Goal: Task Accomplishment & Management: Complete application form

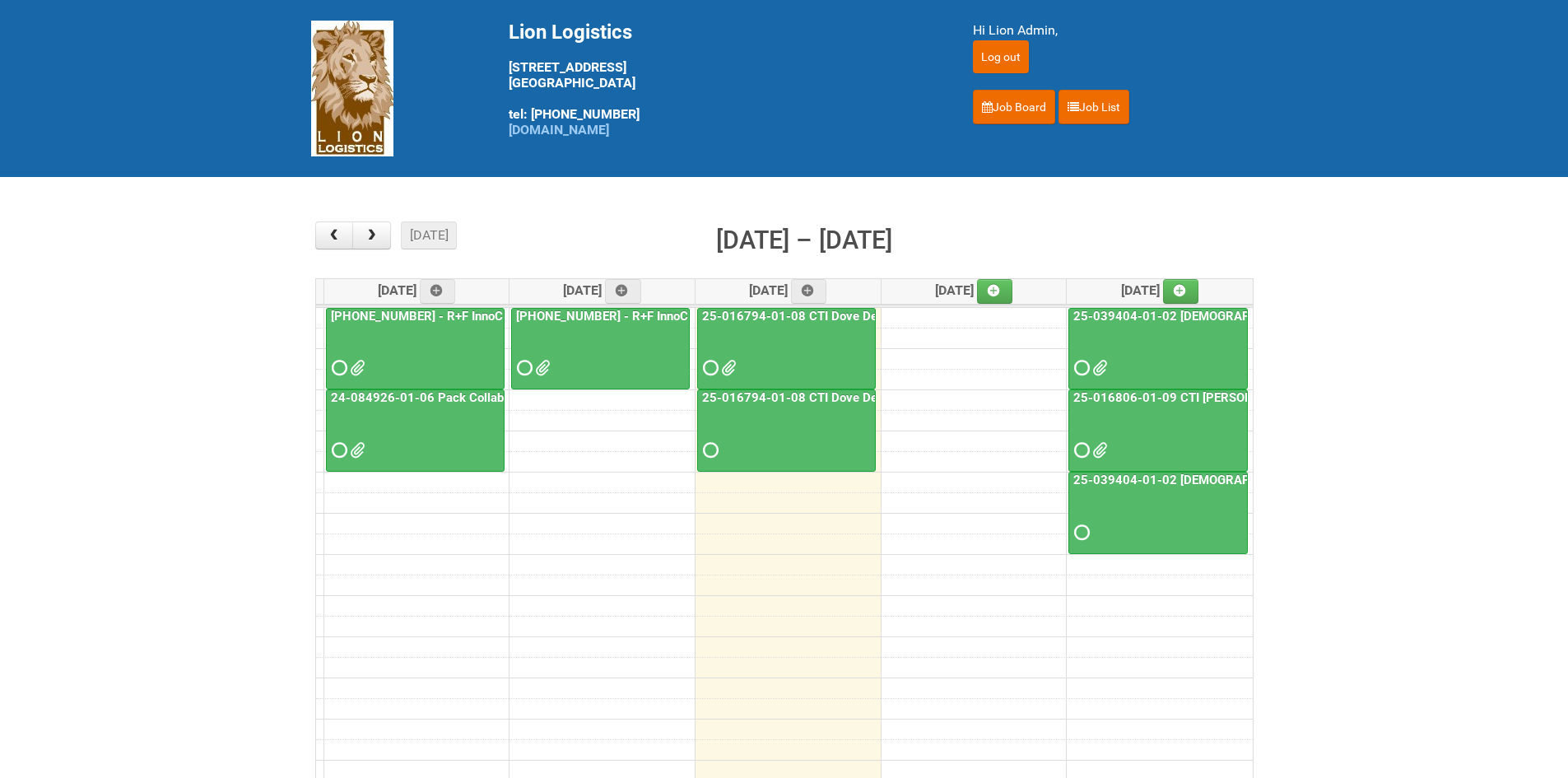
click at [714, 454] on span at bounding box center [709, 450] width 12 height 12
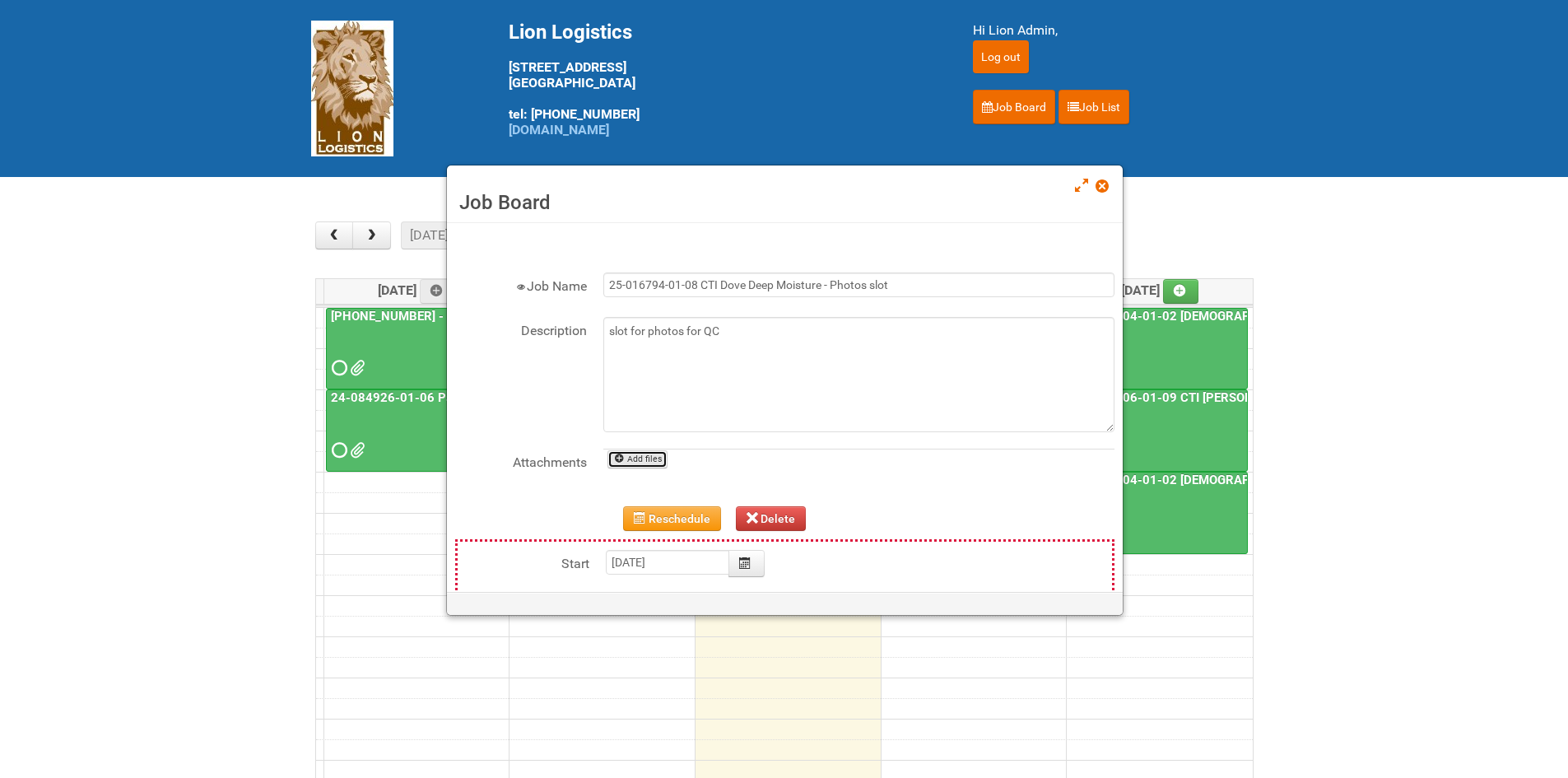
click at [657, 459] on link "Add files" at bounding box center [636, 459] width 60 height 18
click at [648, 453] on link "Add files" at bounding box center [636, 459] width 60 height 18
type input "C:\fakepath\grp 1001 1..jpg"
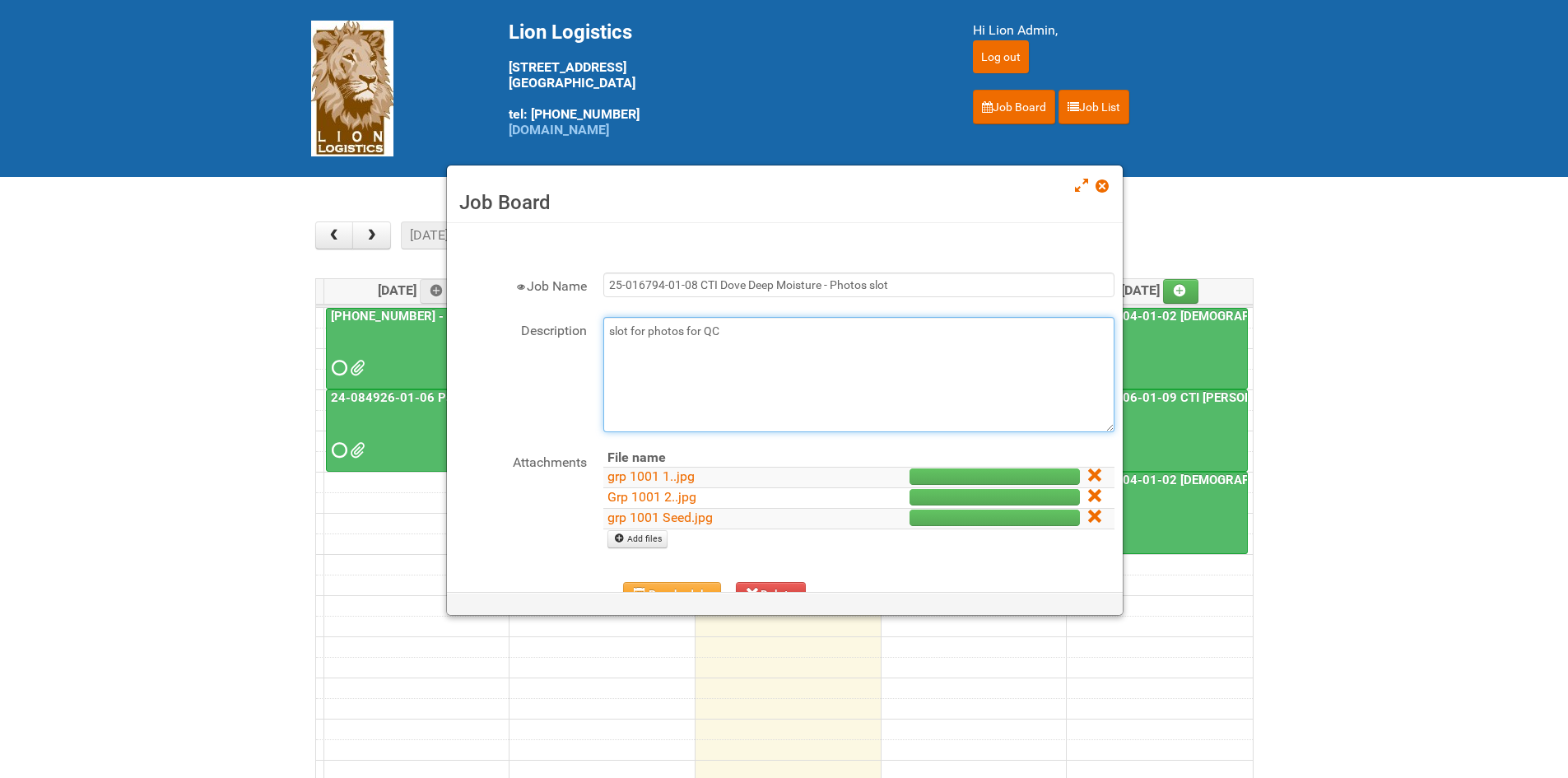
click at [774, 335] on textarea "slot for photos for QC" at bounding box center [859, 374] width 511 height 116
type textarea "slot for photos for QC 8/20 - Uploaded Approval photos GRP 1001"
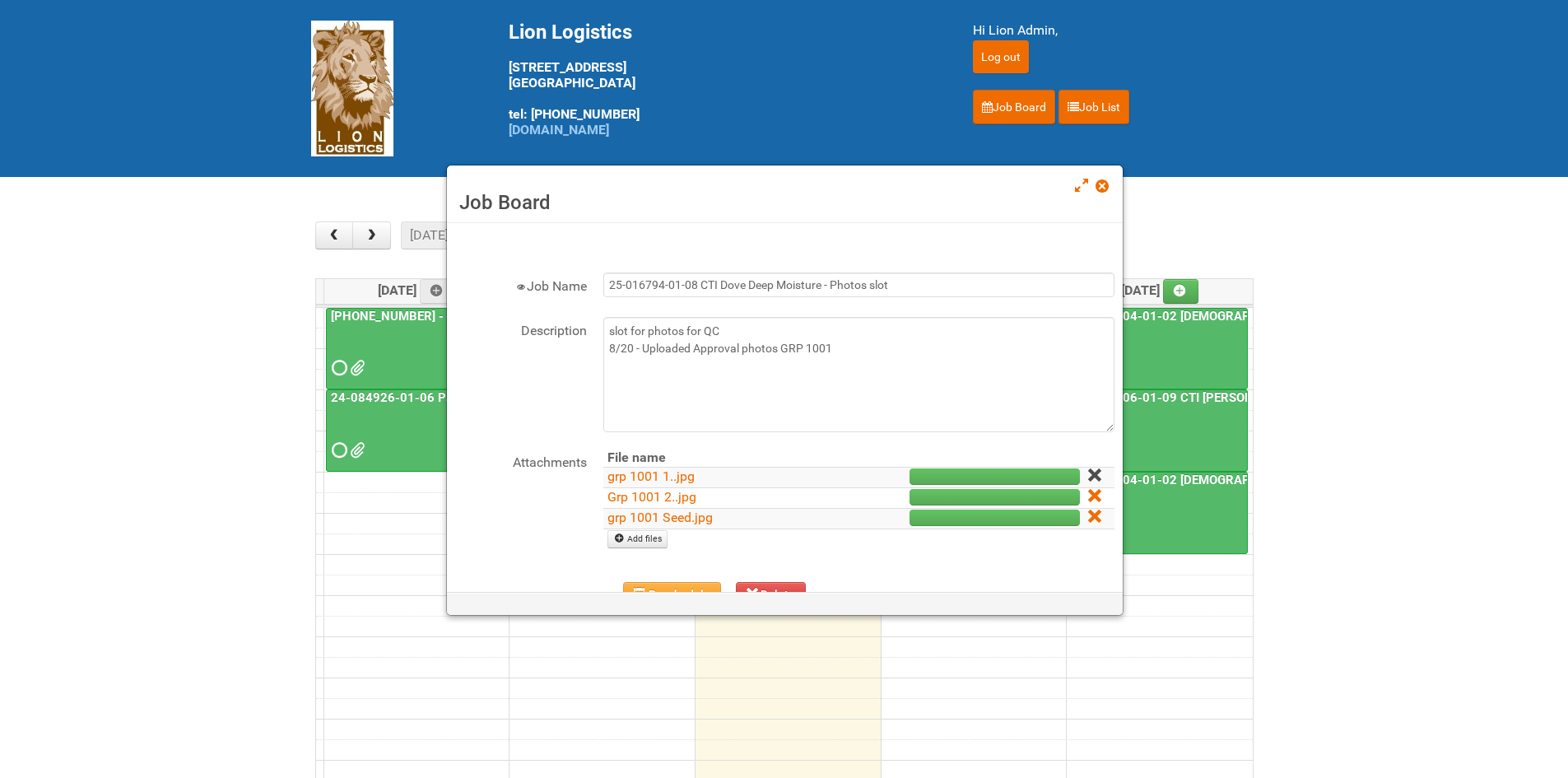
click at [1087, 472] on icon at bounding box center [1093, 475] width 12 height 12
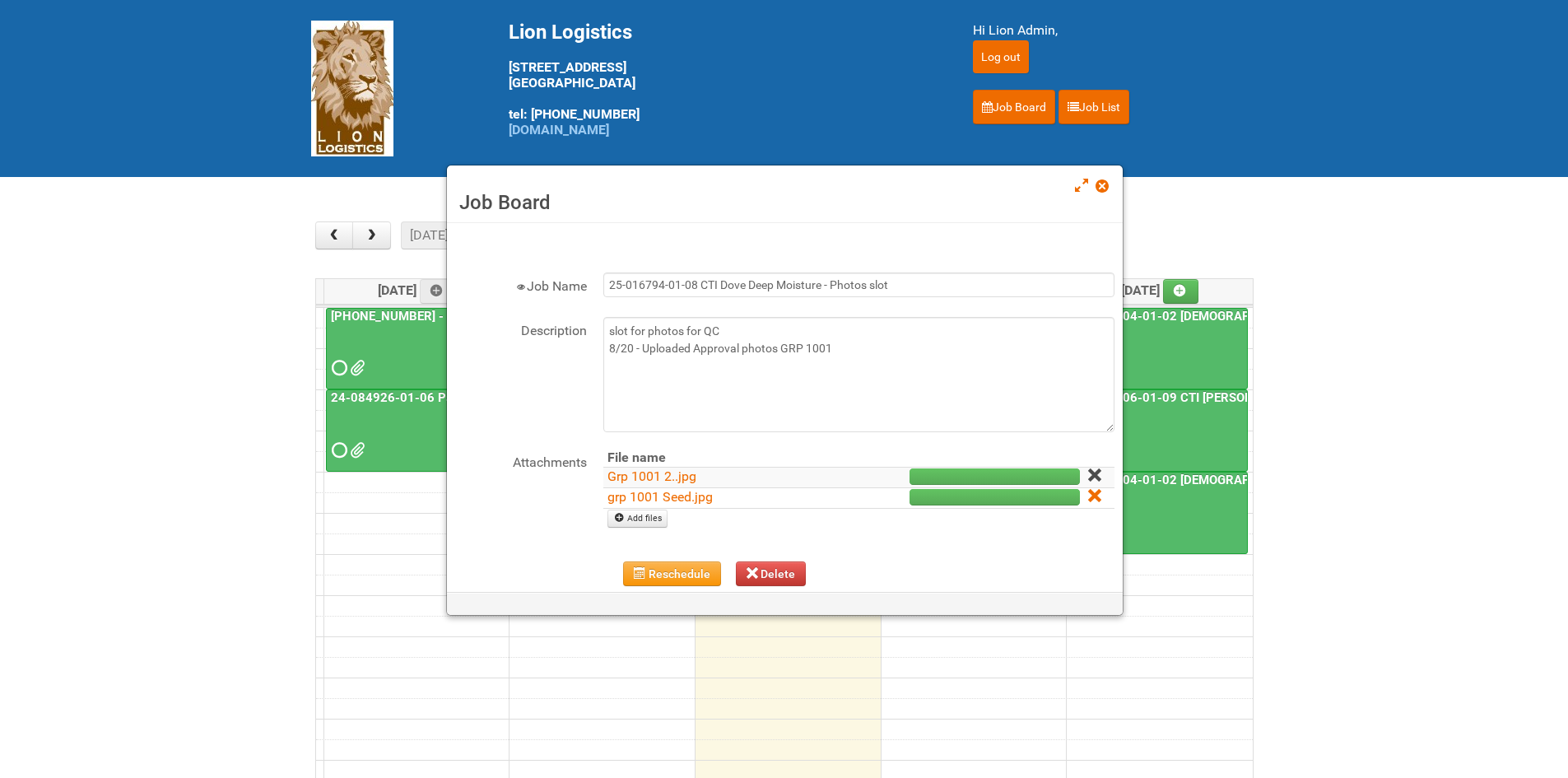
click at [1087, 479] on icon at bounding box center [1093, 475] width 12 height 12
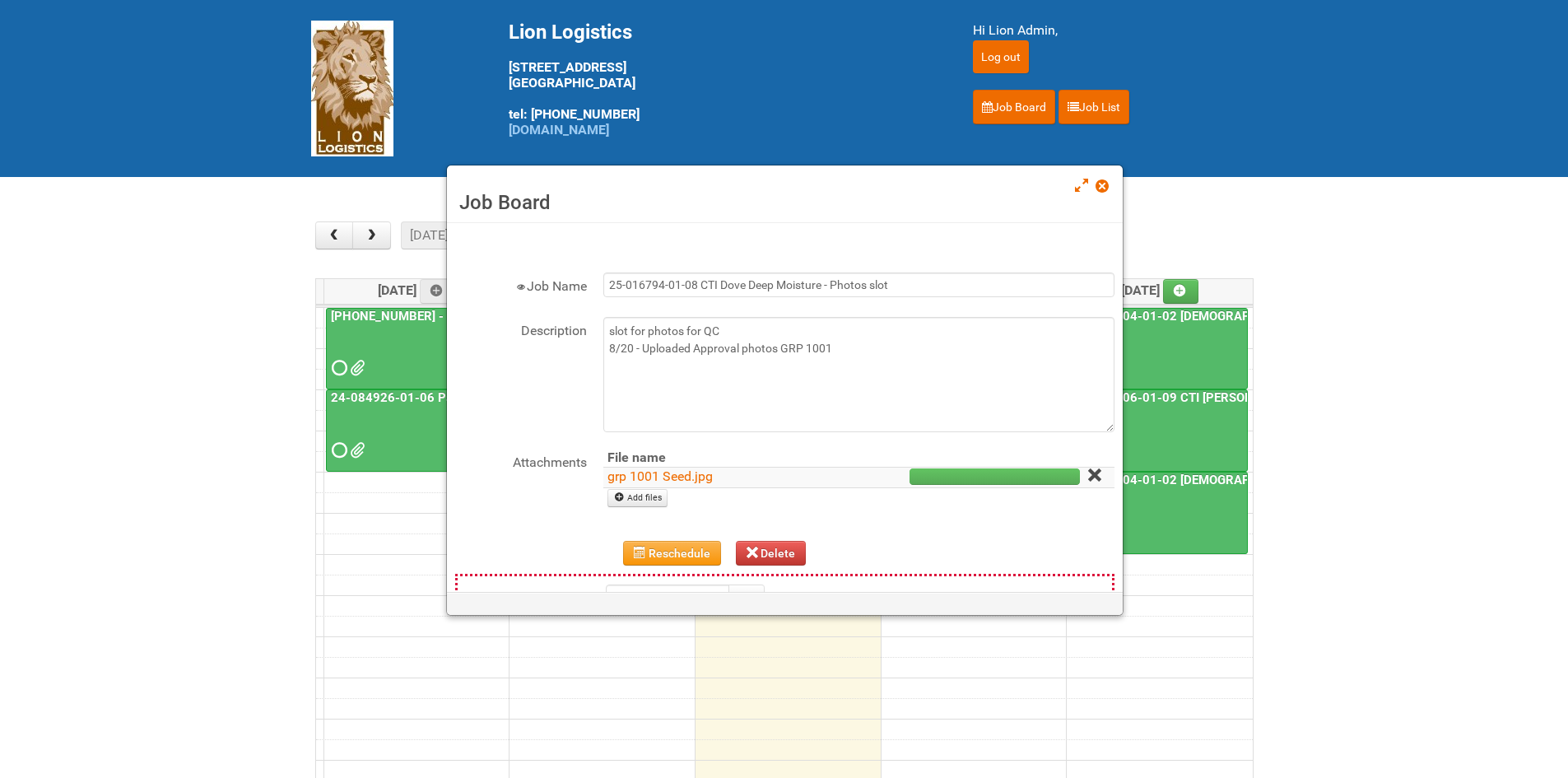
click at [1087, 483] on link at bounding box center [1094, 477] width 15 height 16
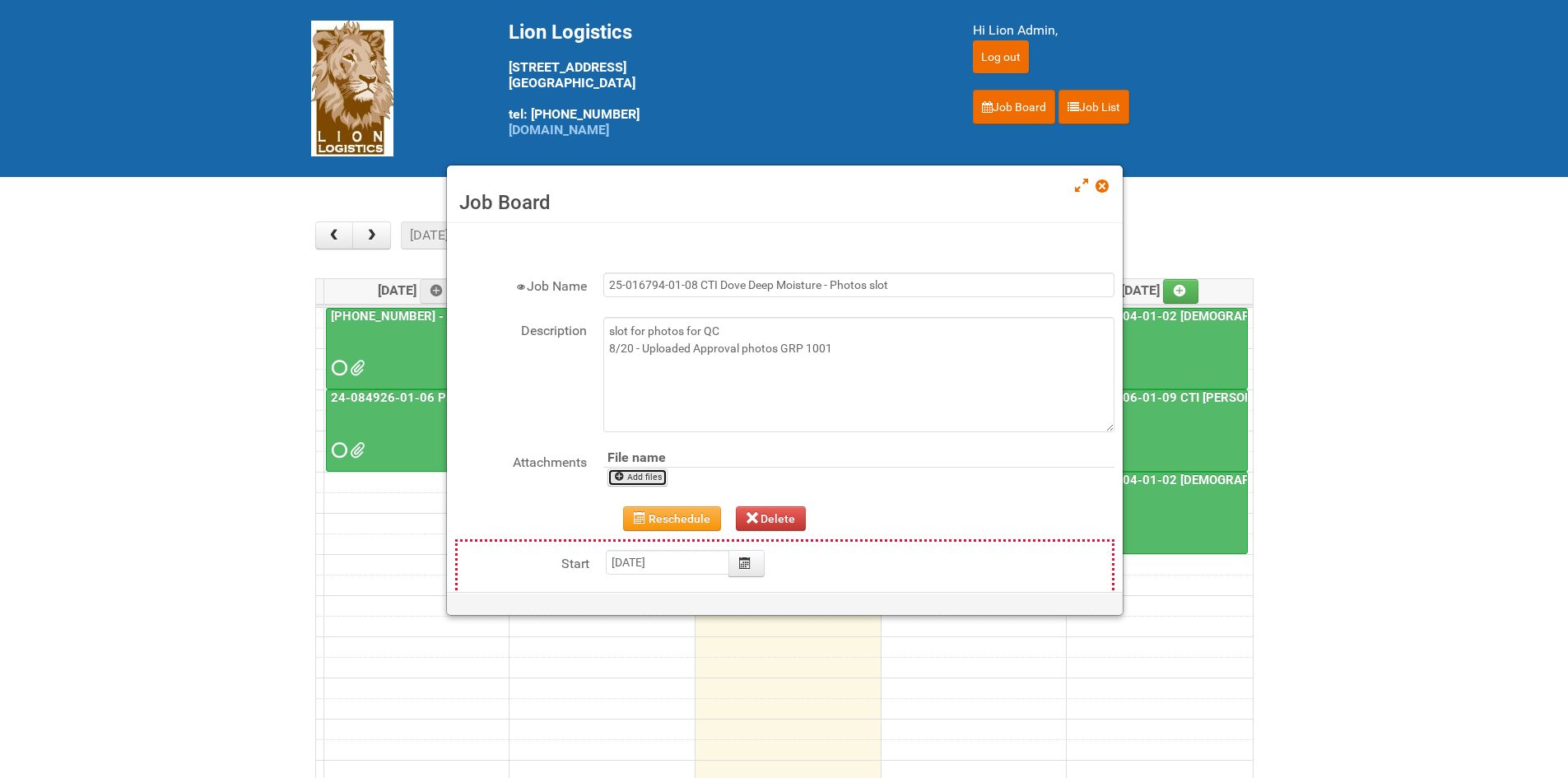
click at [642, 471] on link "Add files" at bounding box center [636, 478] width 60 height 18
type input "C:\fakepath\grp 1001 1..jpg"
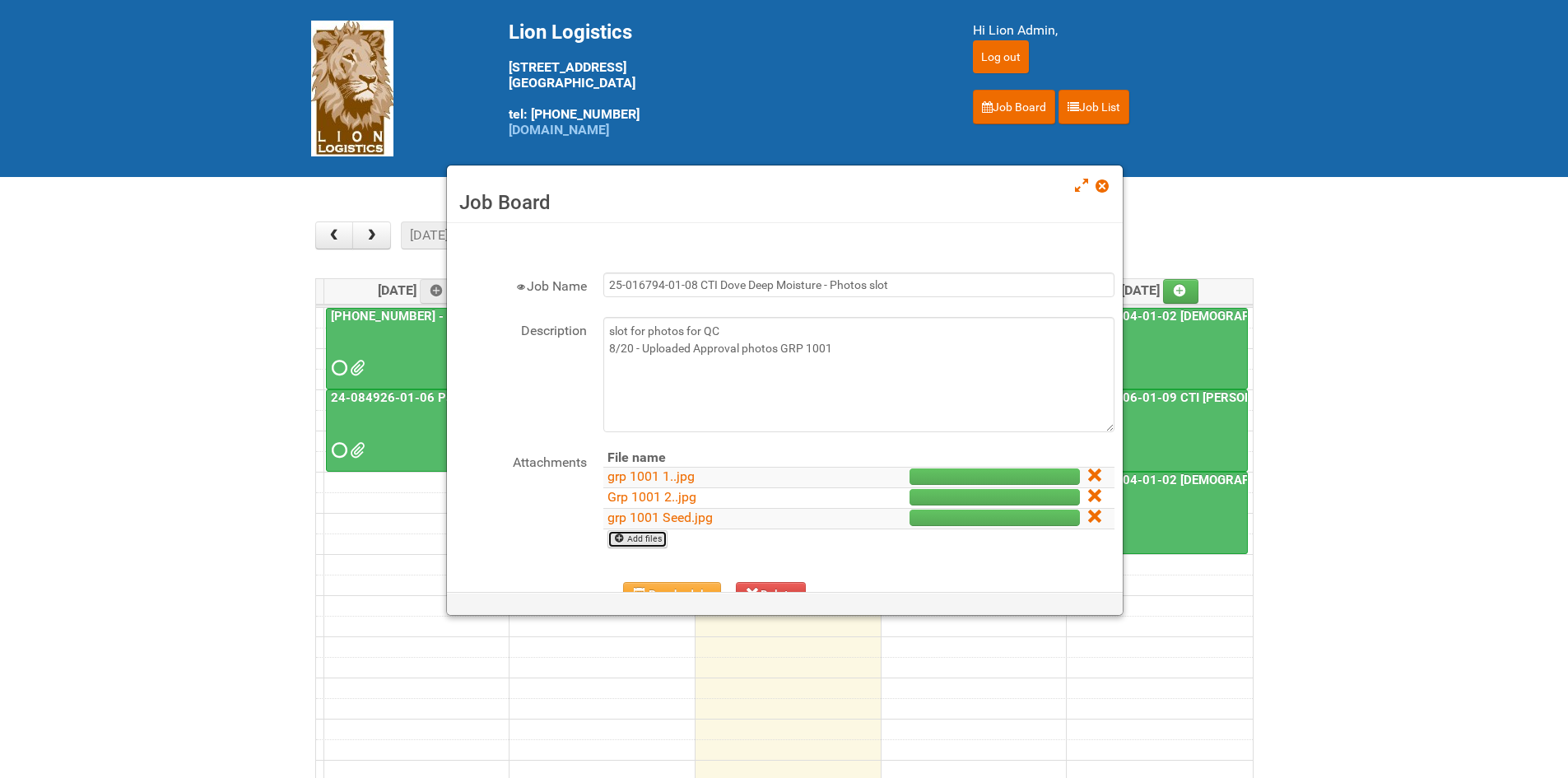
click at [648, 540] on link "Add files" at bounding box center [636, 539] width 60 height 18
type input "C:\fakepath\Grp 2001 1..jpg"
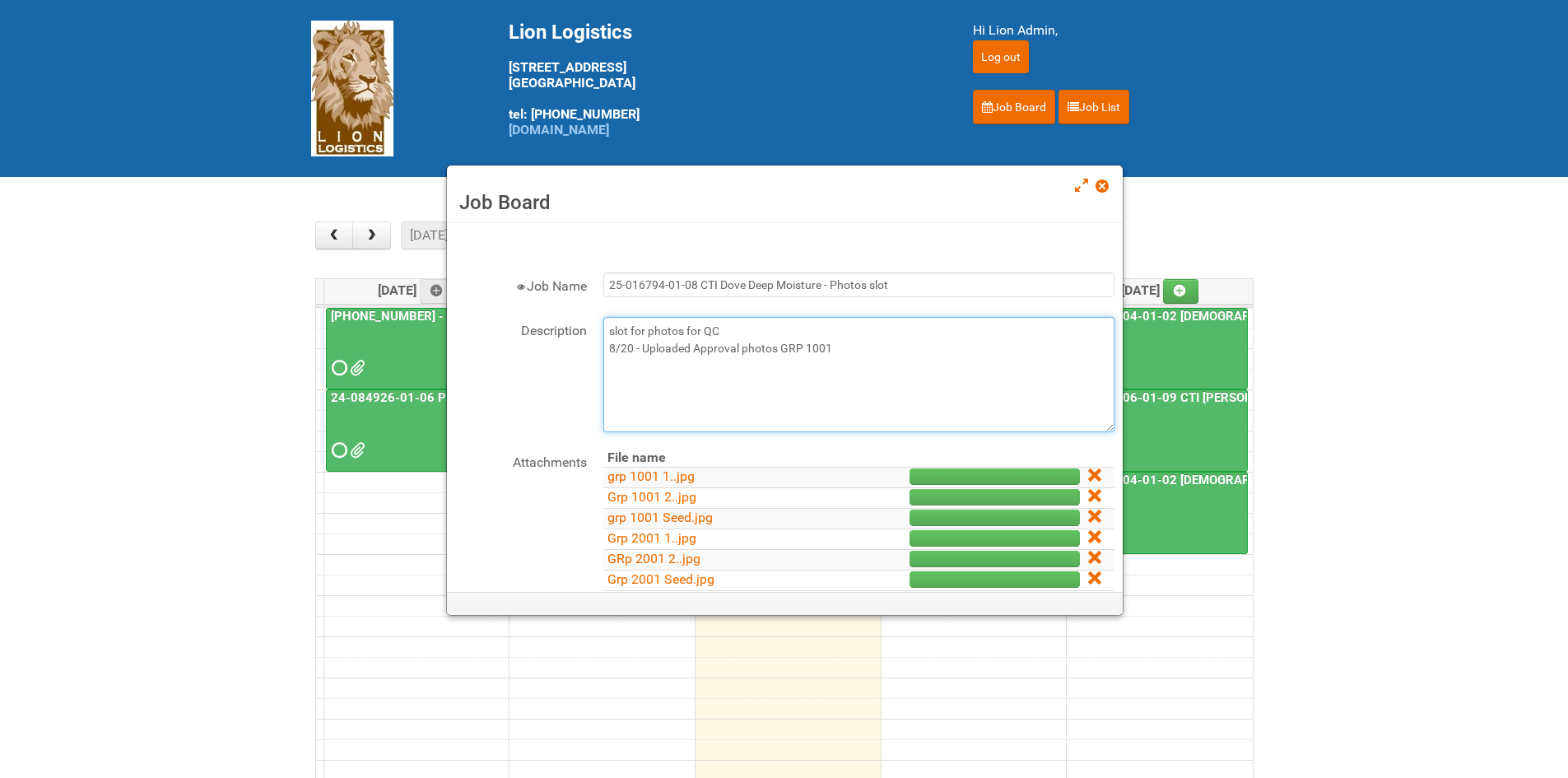
click at [845, 350] on textarea "slot for photos for QC" at bounding box center [859, 374] width 511 height 116
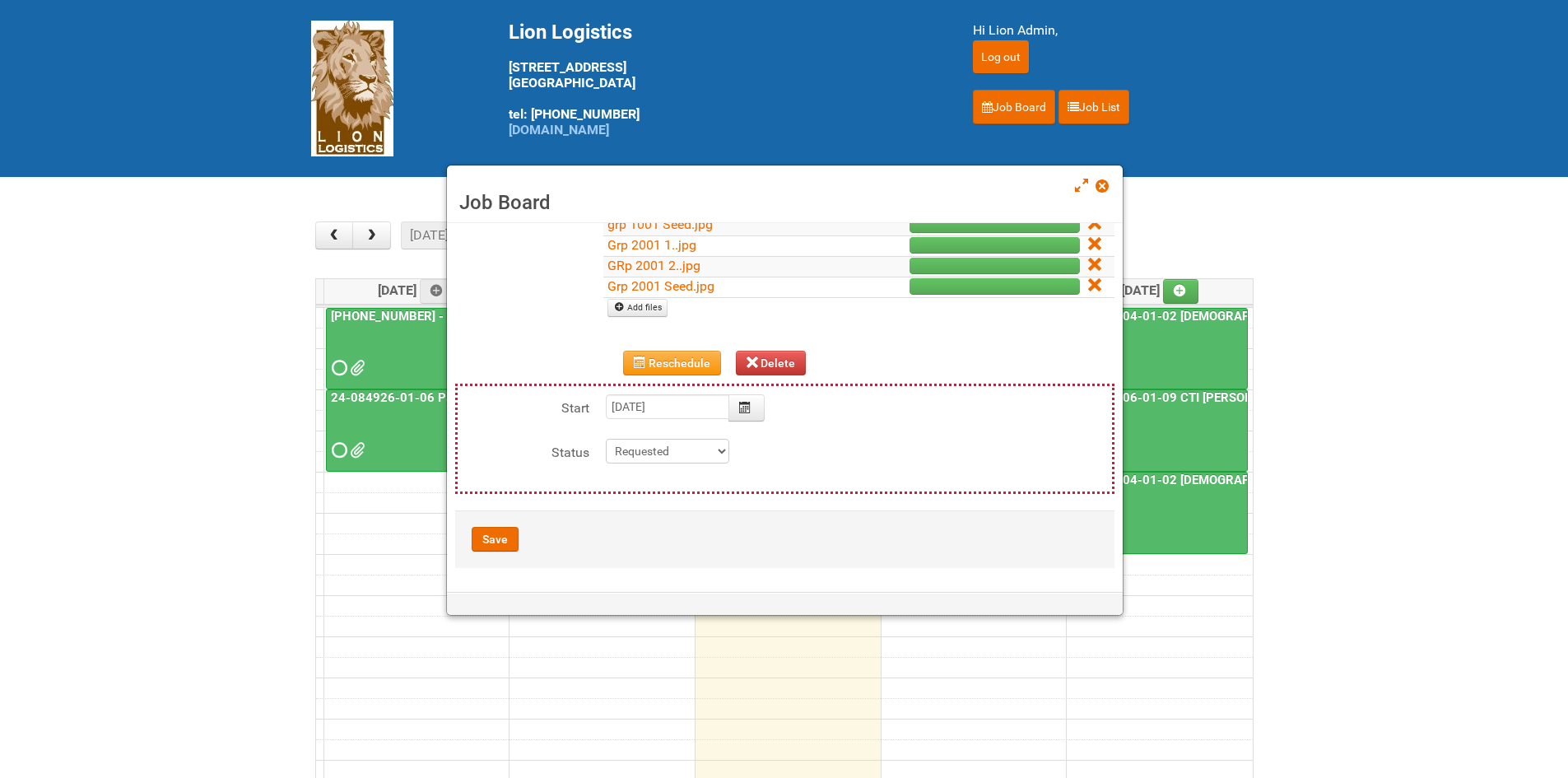
scroll to position [294, 0]
type textarea "slot for photos for QC 8/20 - Uploaded Approval photos GRP 1001 - 2001"
click at [496, 538] on button "Save" at bounding box center [495, 538] width 47 height 25
type input "2025-08-20 11:00:00"
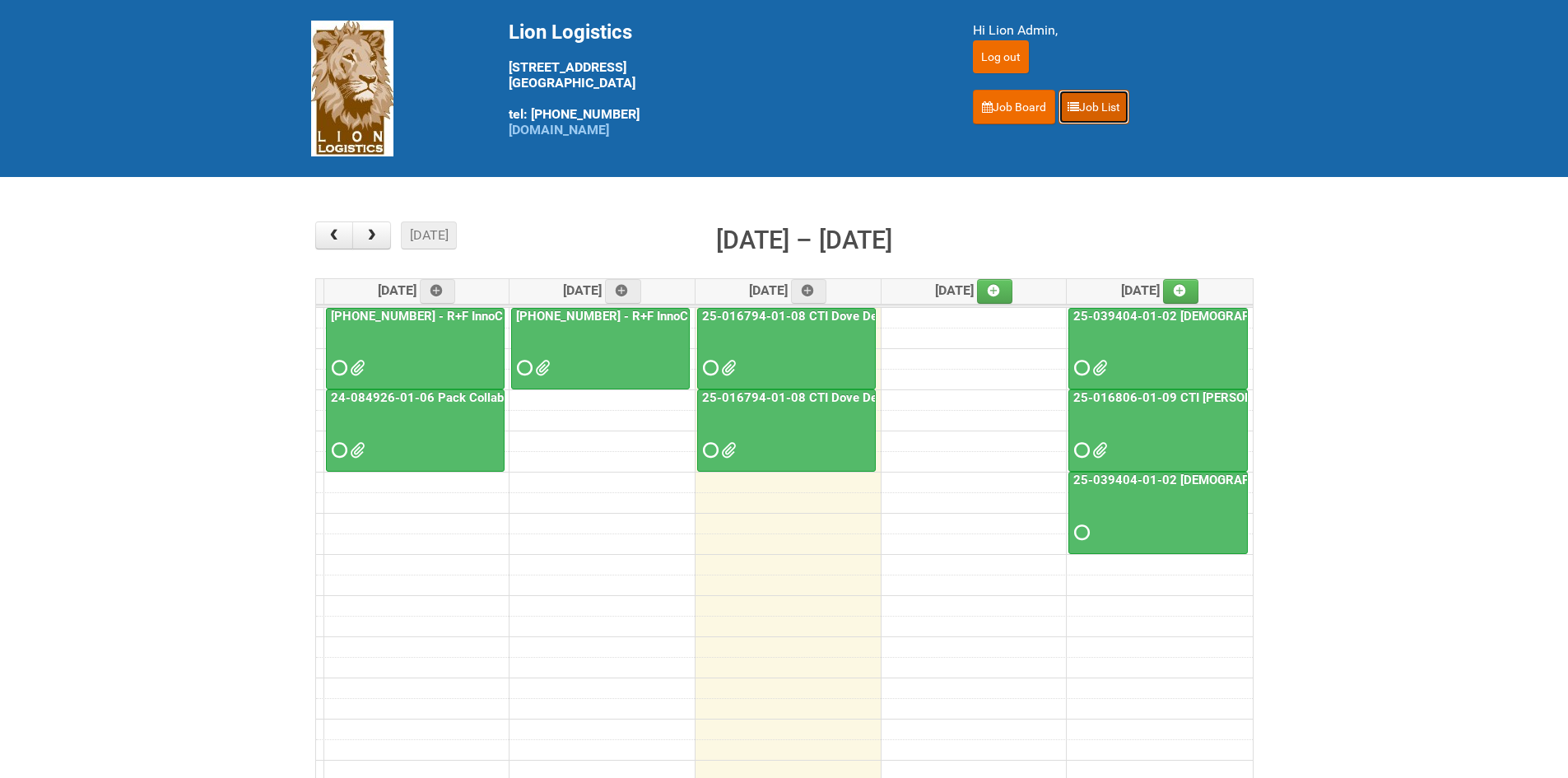
click at [1108, 112] on link "Job List" at bounding box center [1093, 107] width 71 height 35
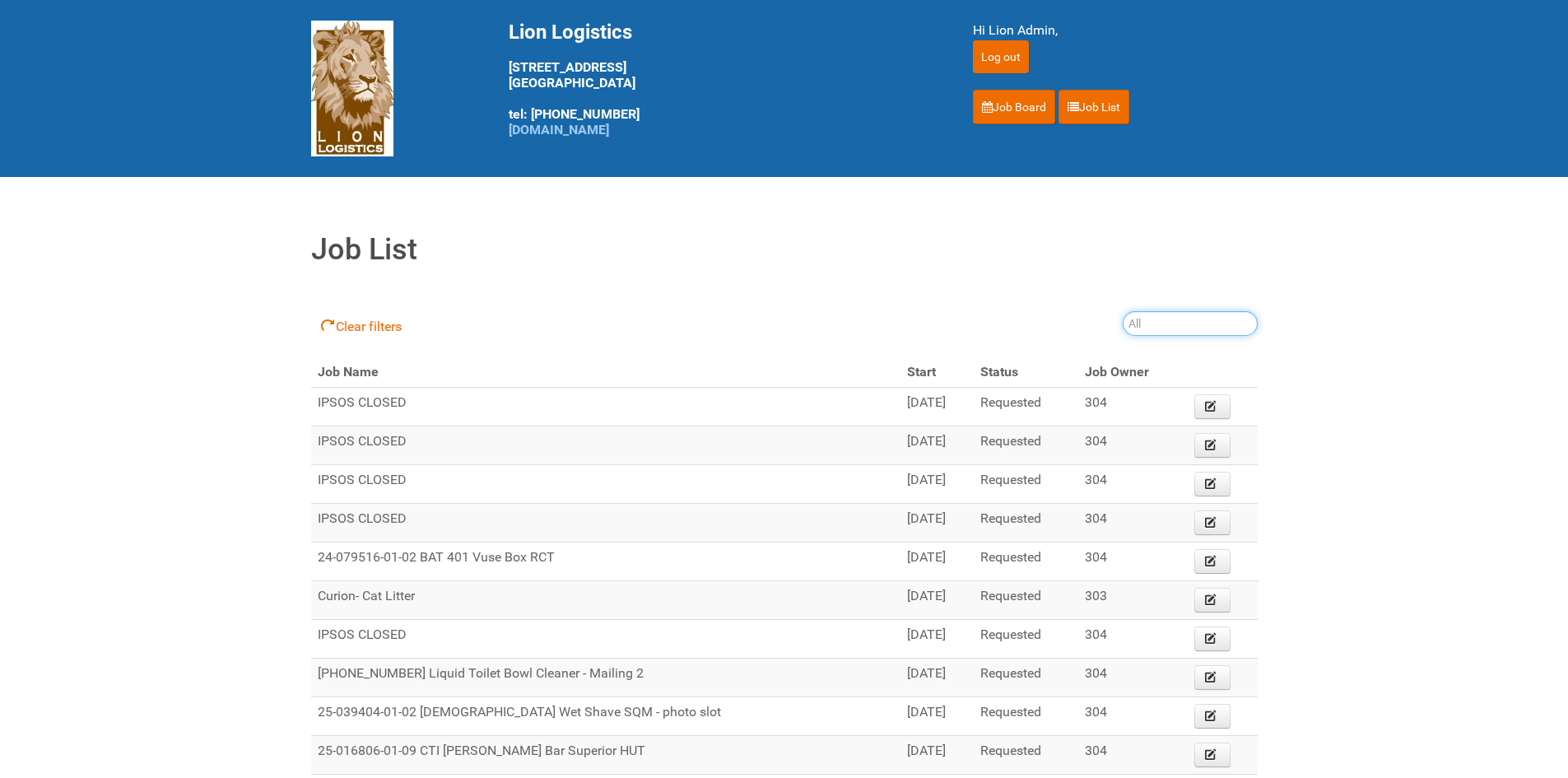
click at [1150, 327] on input "search" at bounding box center [1189, 323] width 135 height 25
paste input "25-029098"
type input "25-029098"
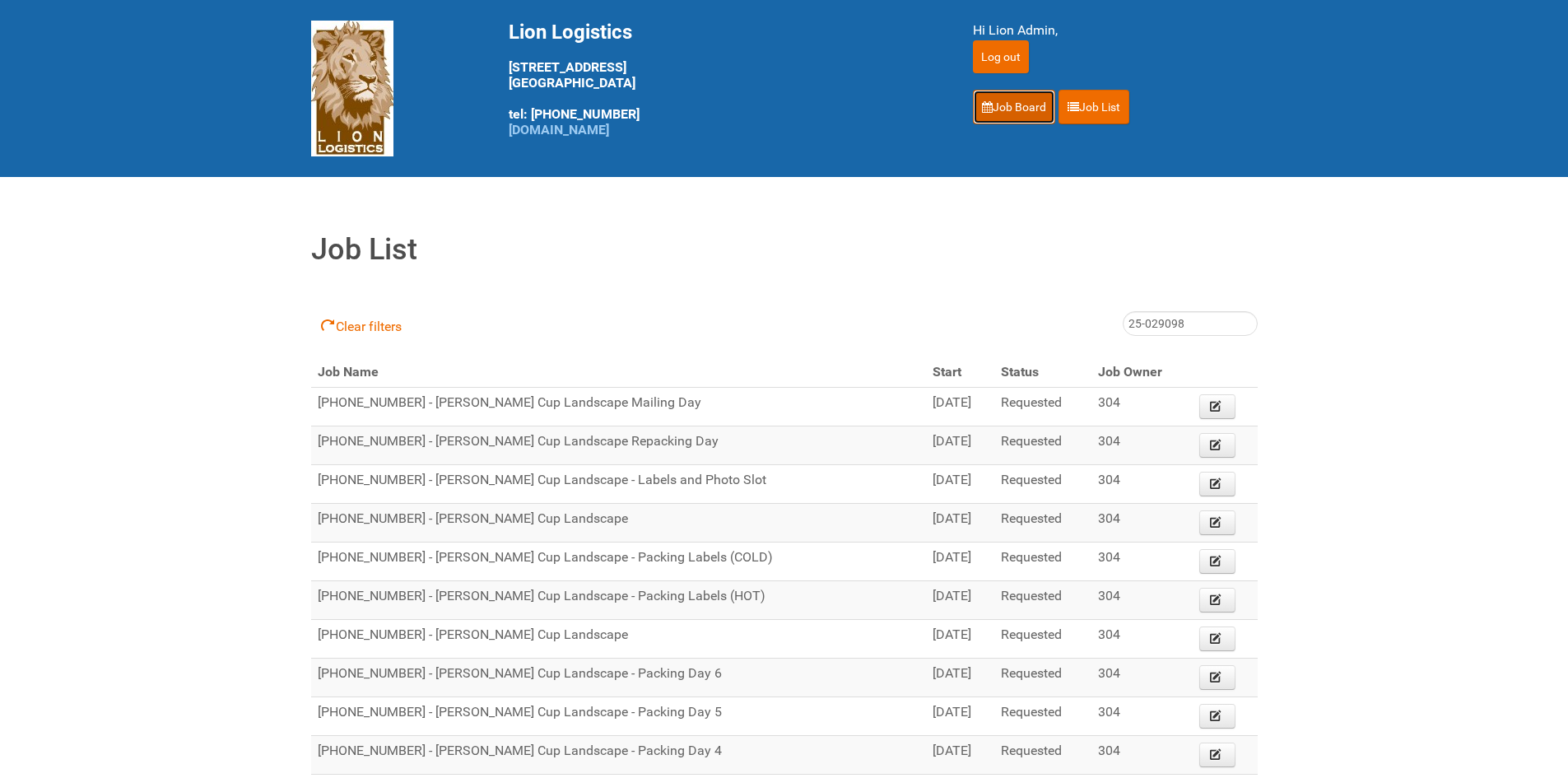
click at [1033, 109] on link "Job Board" at bounding box center [1013, 107] width 82 height 35
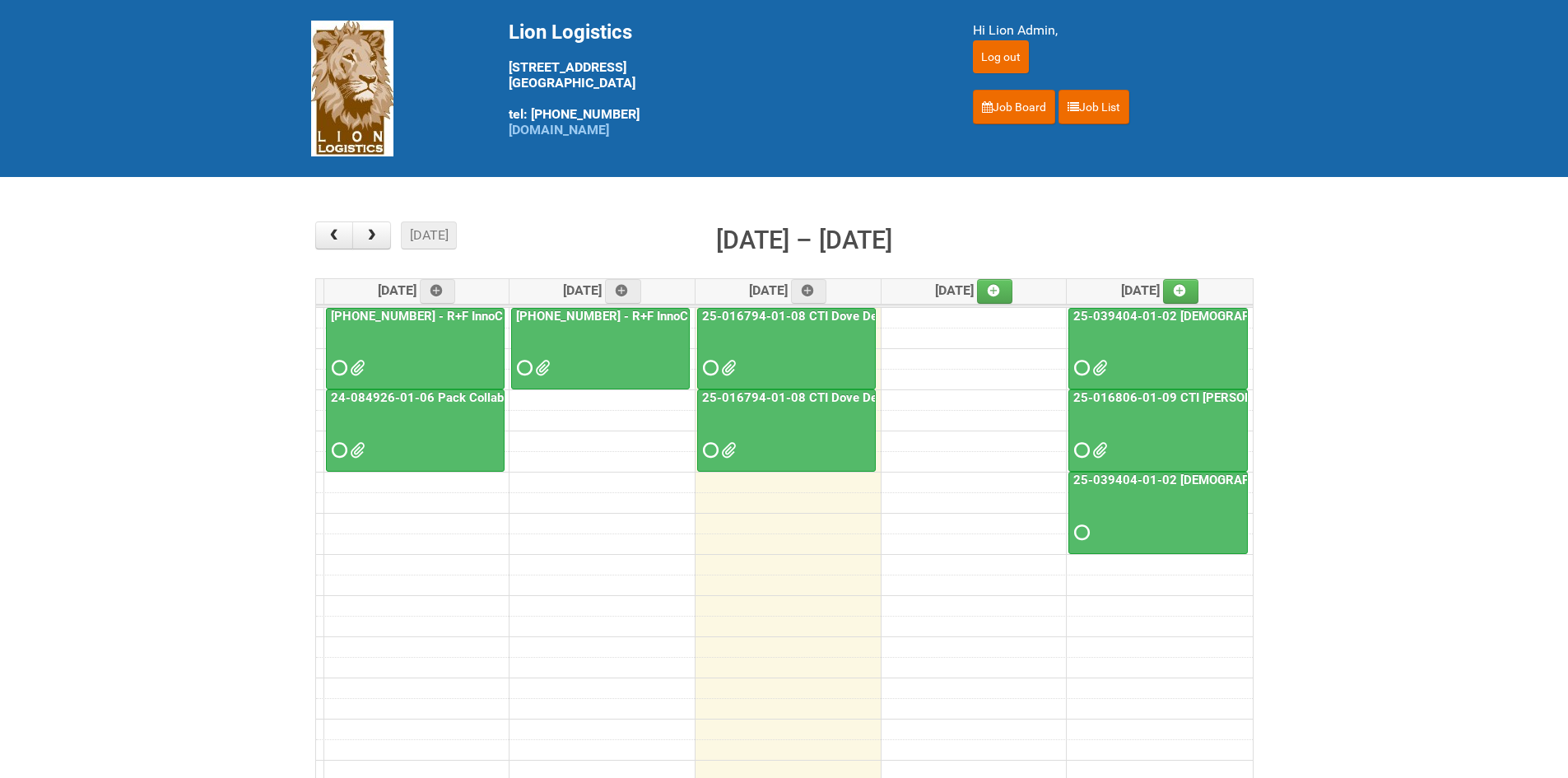
click at [699, 449] on div at bounding box center [786, 435] width 176 height 53
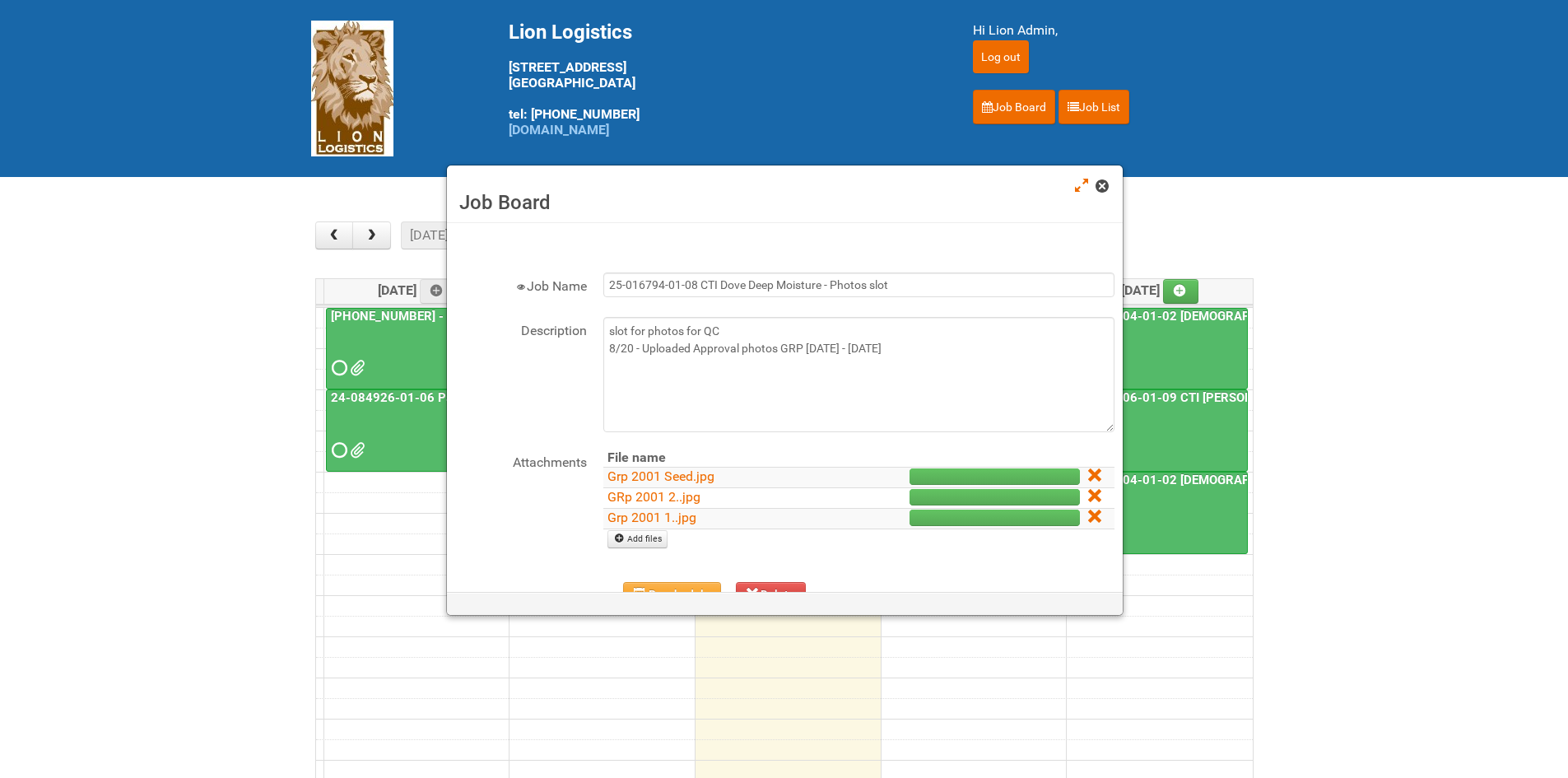
click at [1097, 179] on link at bounding box center [1102, 188] width 15 height 20
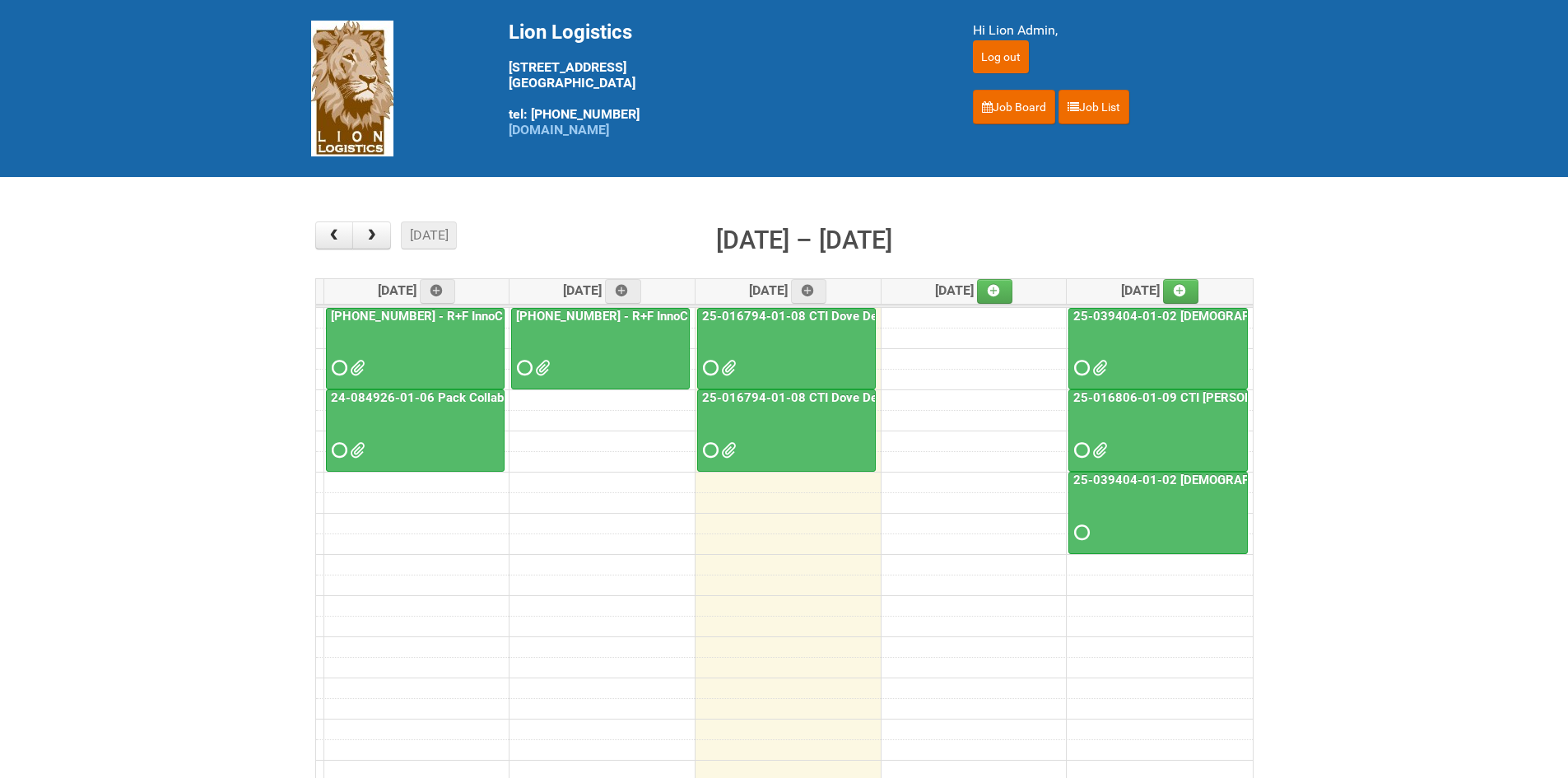
click at [1068, 383] on td at bounding box center [784, 379] width 936 height 21
click at [1085, 366] on span at bounding box center [1080, 368] width 12 height 12
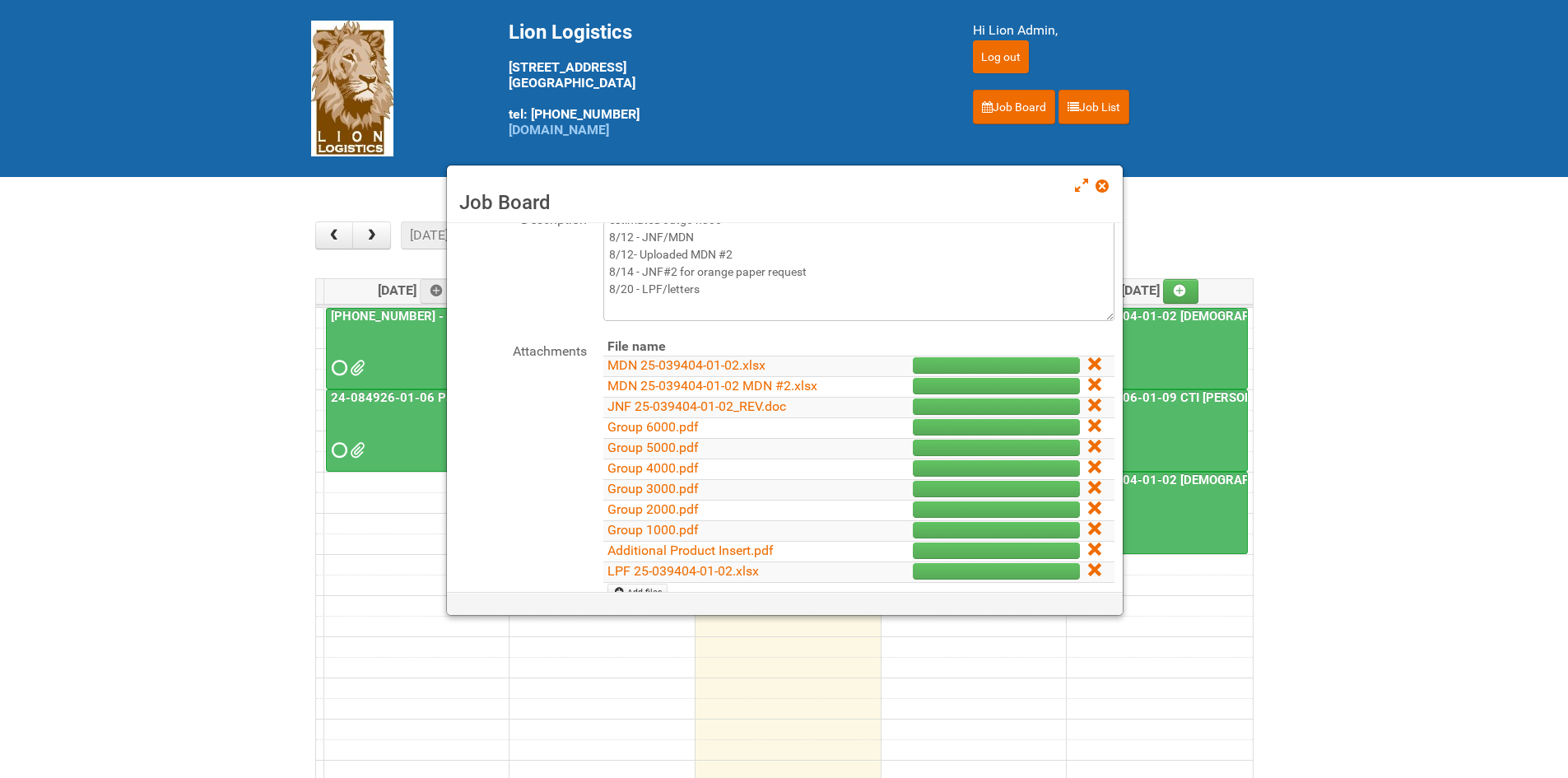
scroll to position [165, 0]
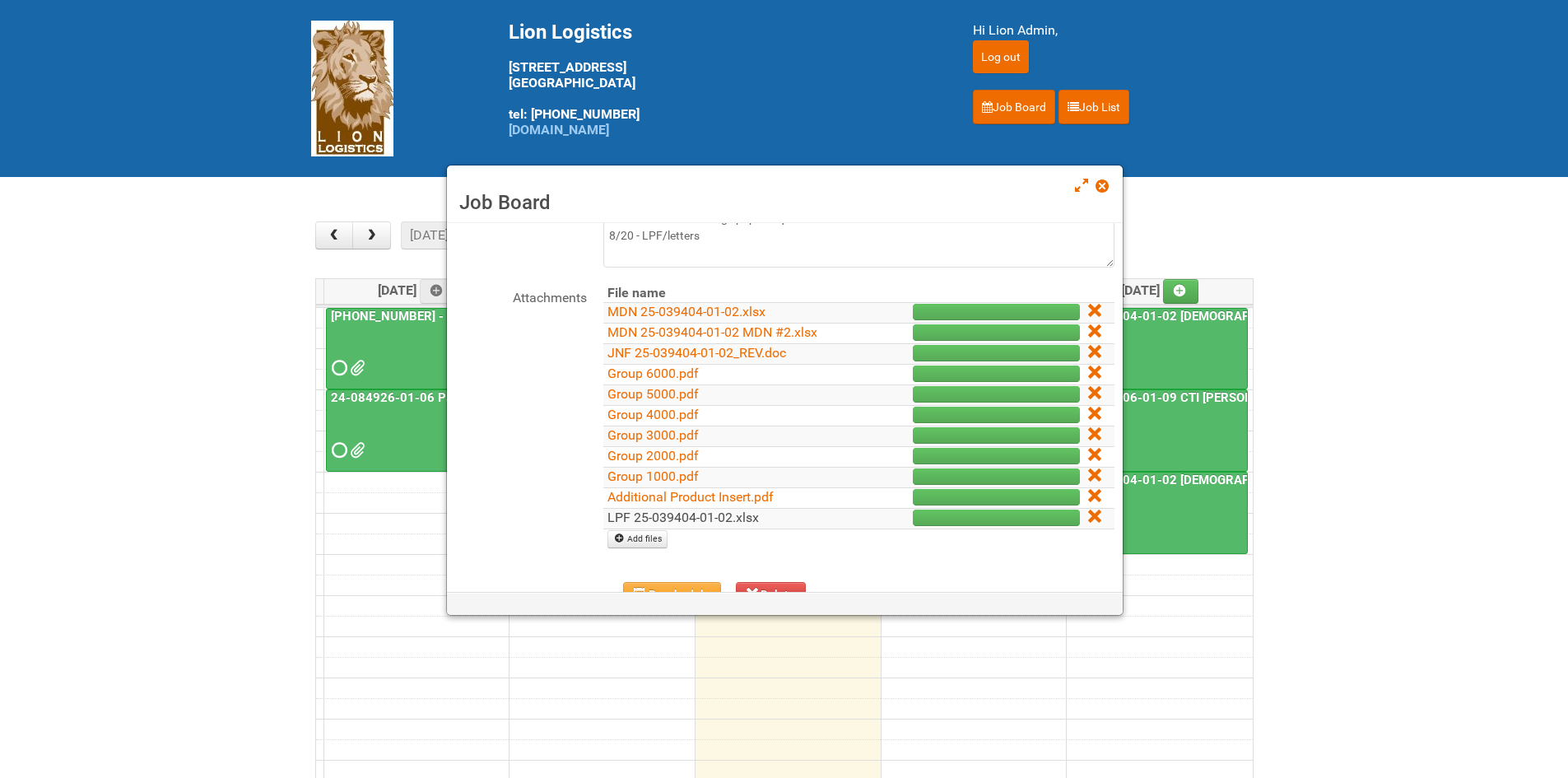
click at [671, 523] on link "LPF 25-039404-01-02.xlsx" at bounding box center [682, 517] width 151 height 16
click at [1102, 185] on span at bounding box center [1101, 187] width 12 height 12
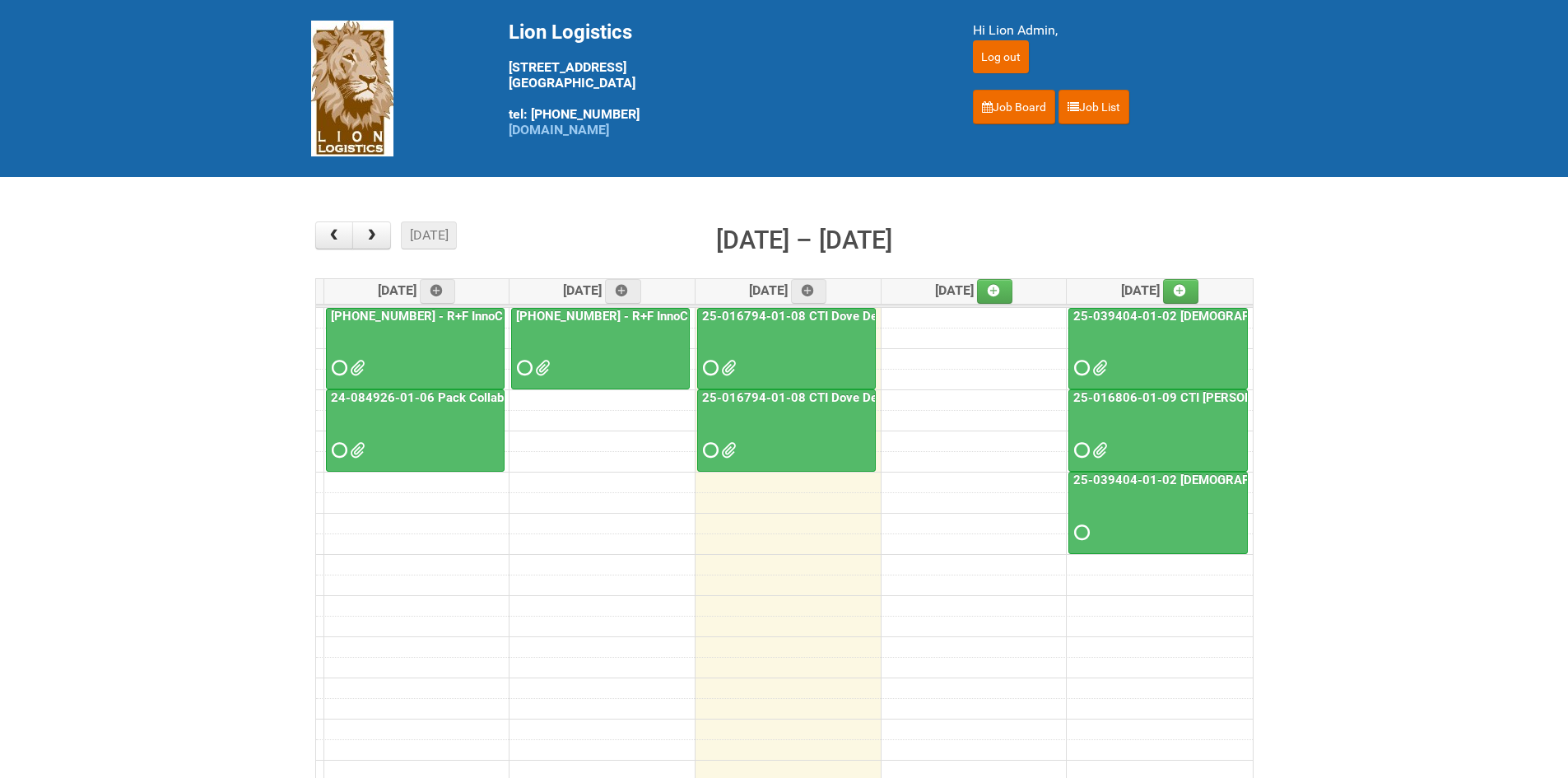
click at [751, 447] on div at bounding box center [786, 435] width 176 height 53
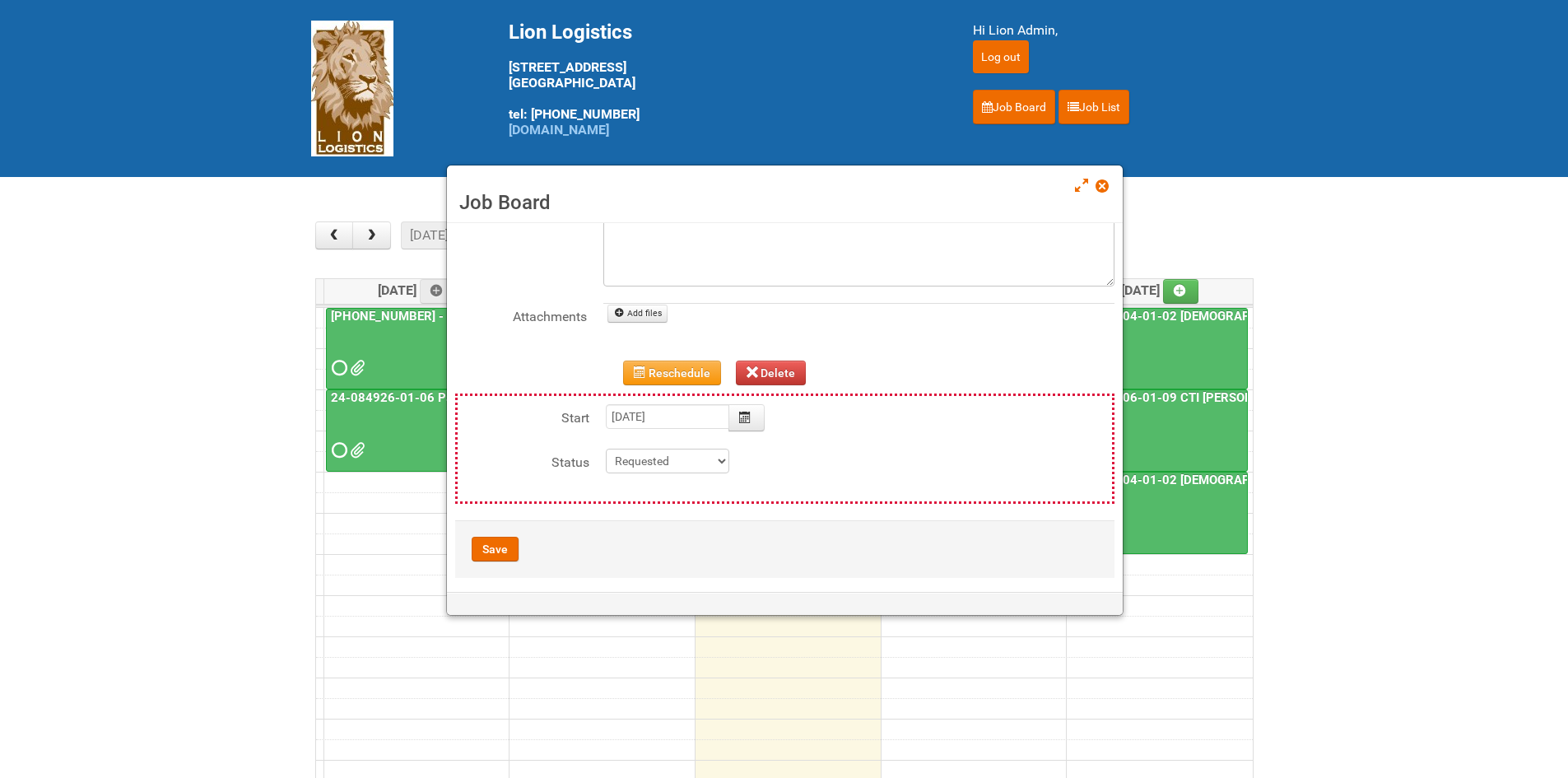
scroll to position [0, 0]
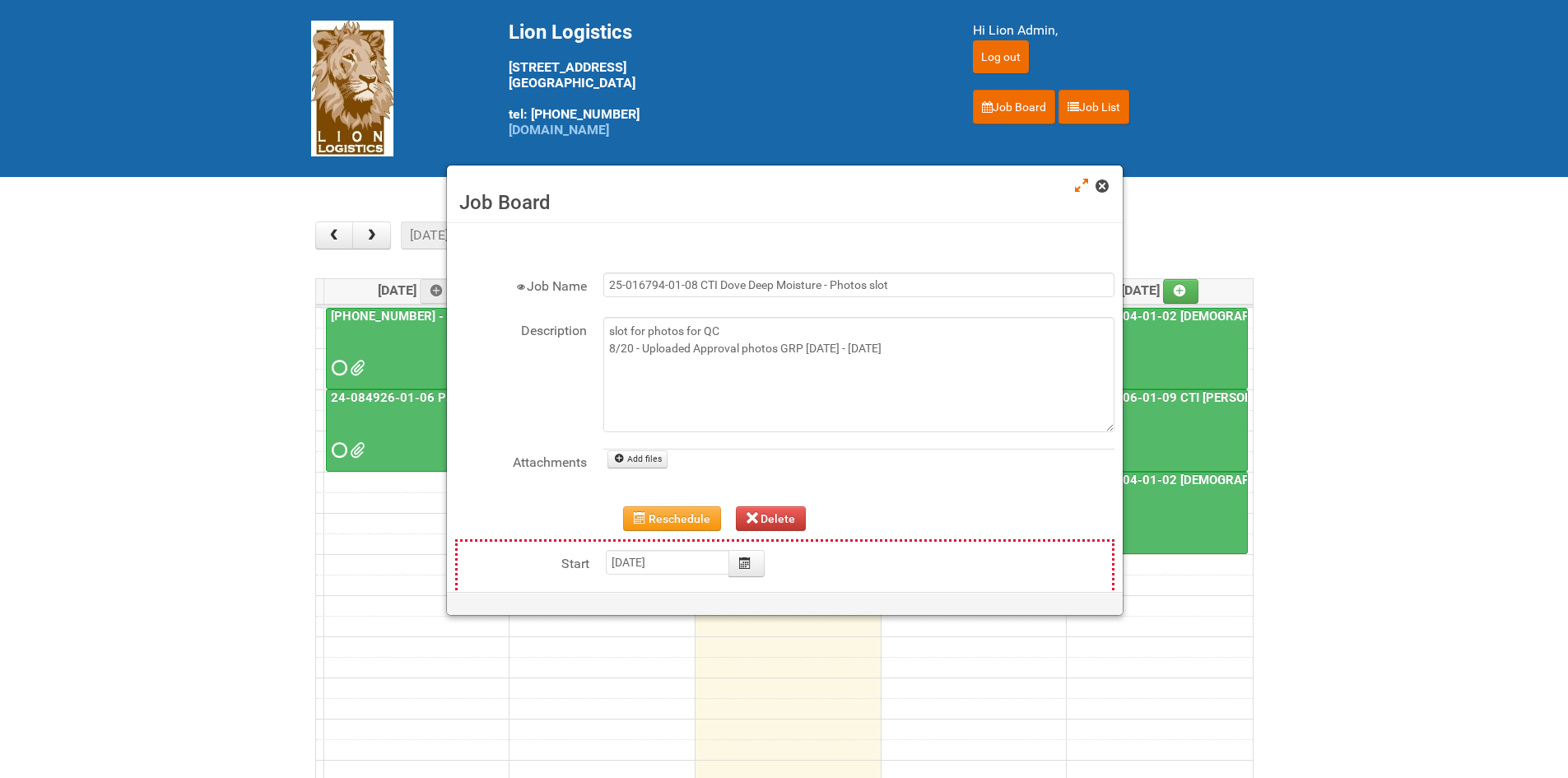
click at [1097, 178] on link at bounding box center [1102, 188] width 15 height 20
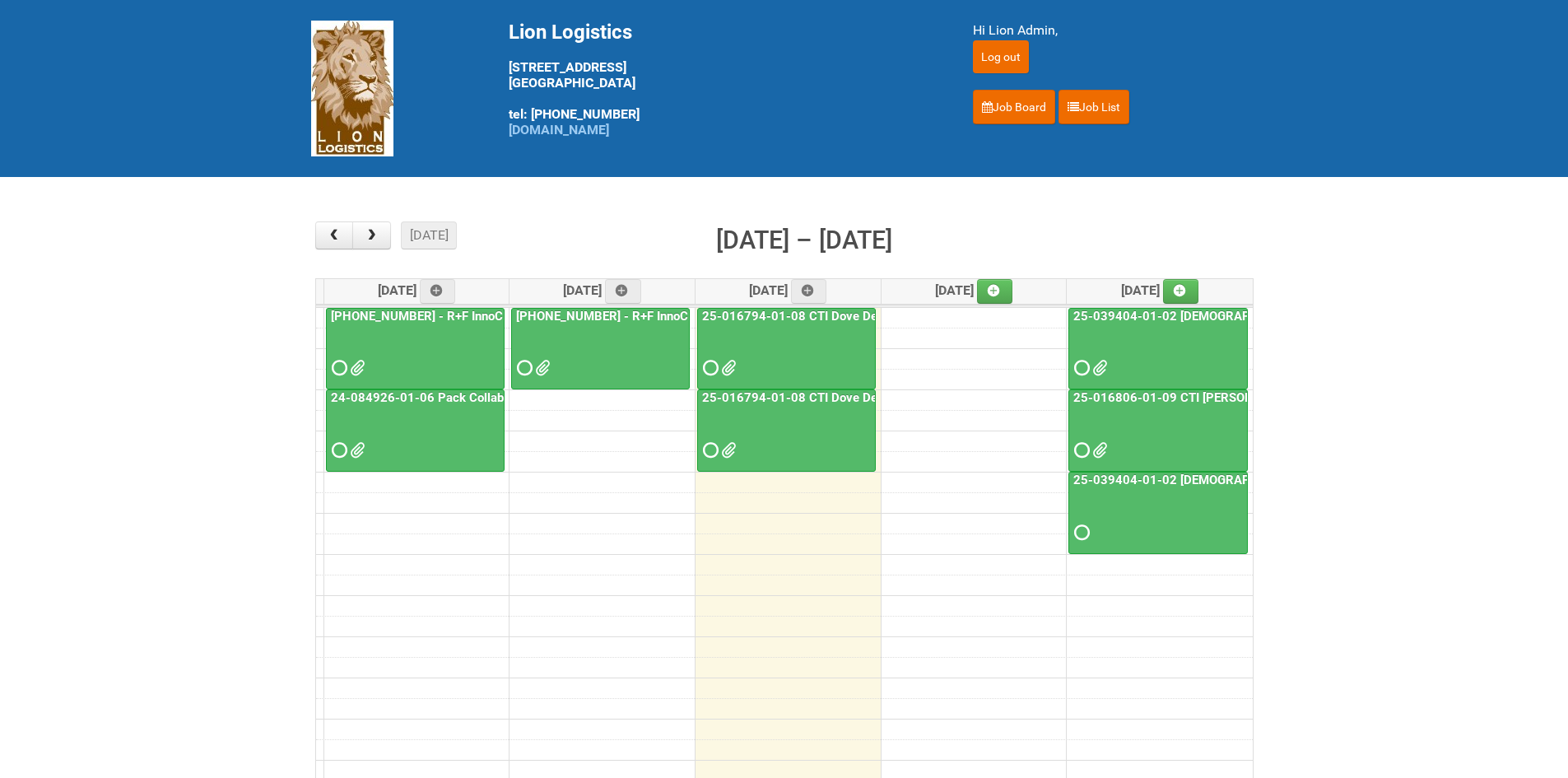
click at [709, 448] on span at bounding box center [709, 450] width 12 height 12
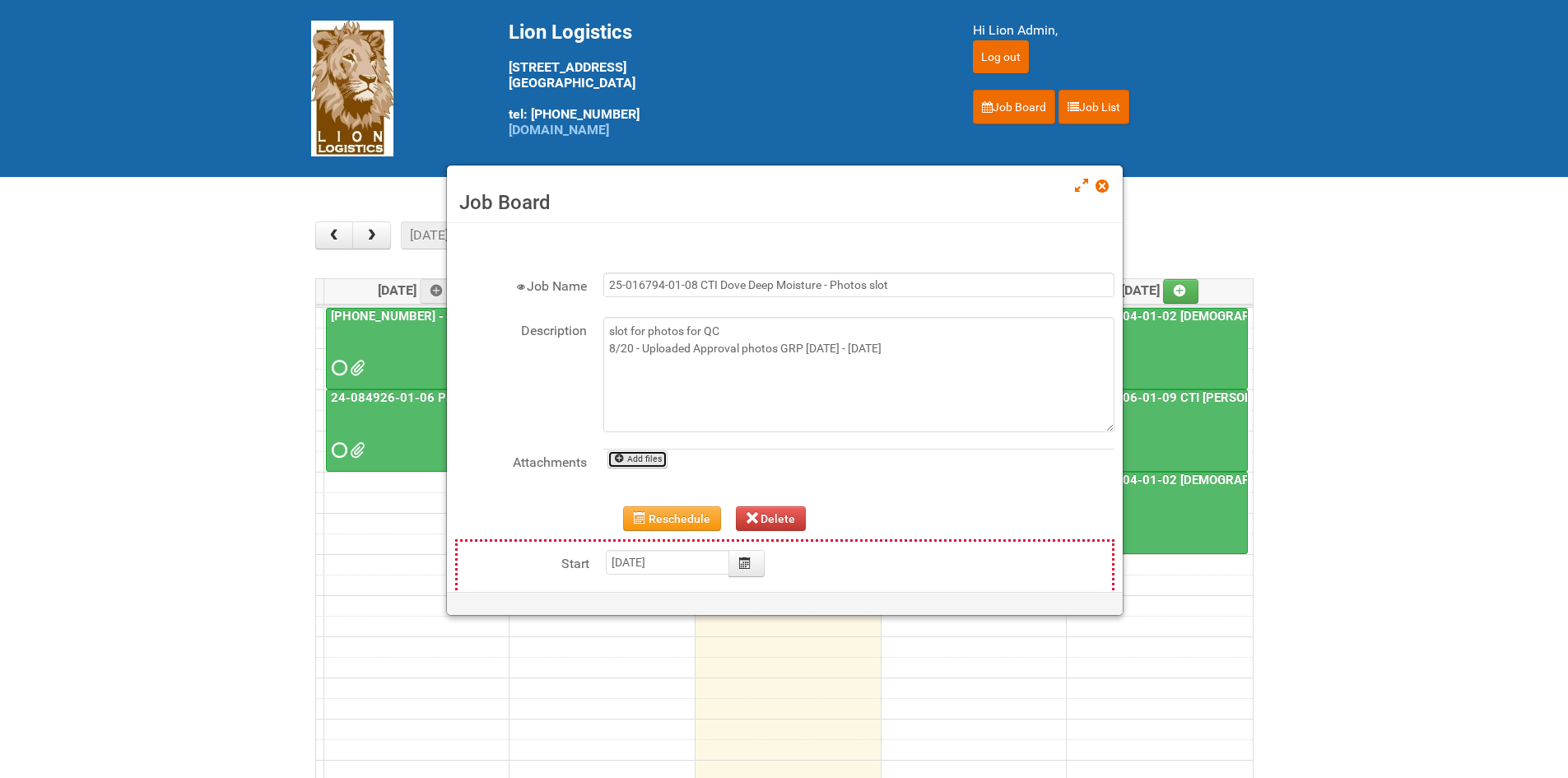
click at [639, 454] on link "Add files" at bounding box center [636, 459] width 60 height 18
type input "C:\fakepath\Grp 1002 1..jpg"
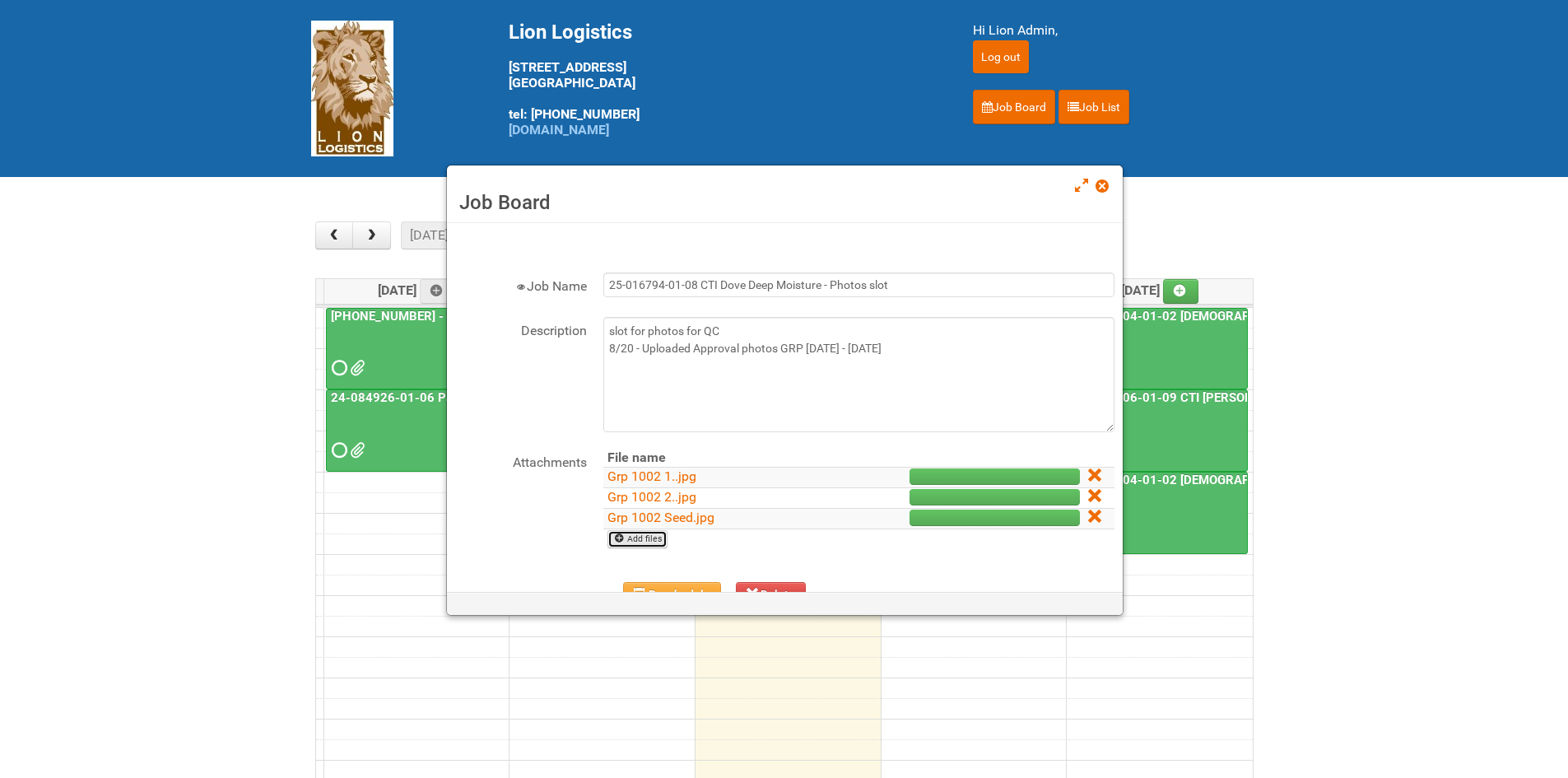
click at [652, 545] on link "Add files" at bounding box center [636, 539] width 60 height 18
type input "C:\fakepath\grp 2002 1..jpg"
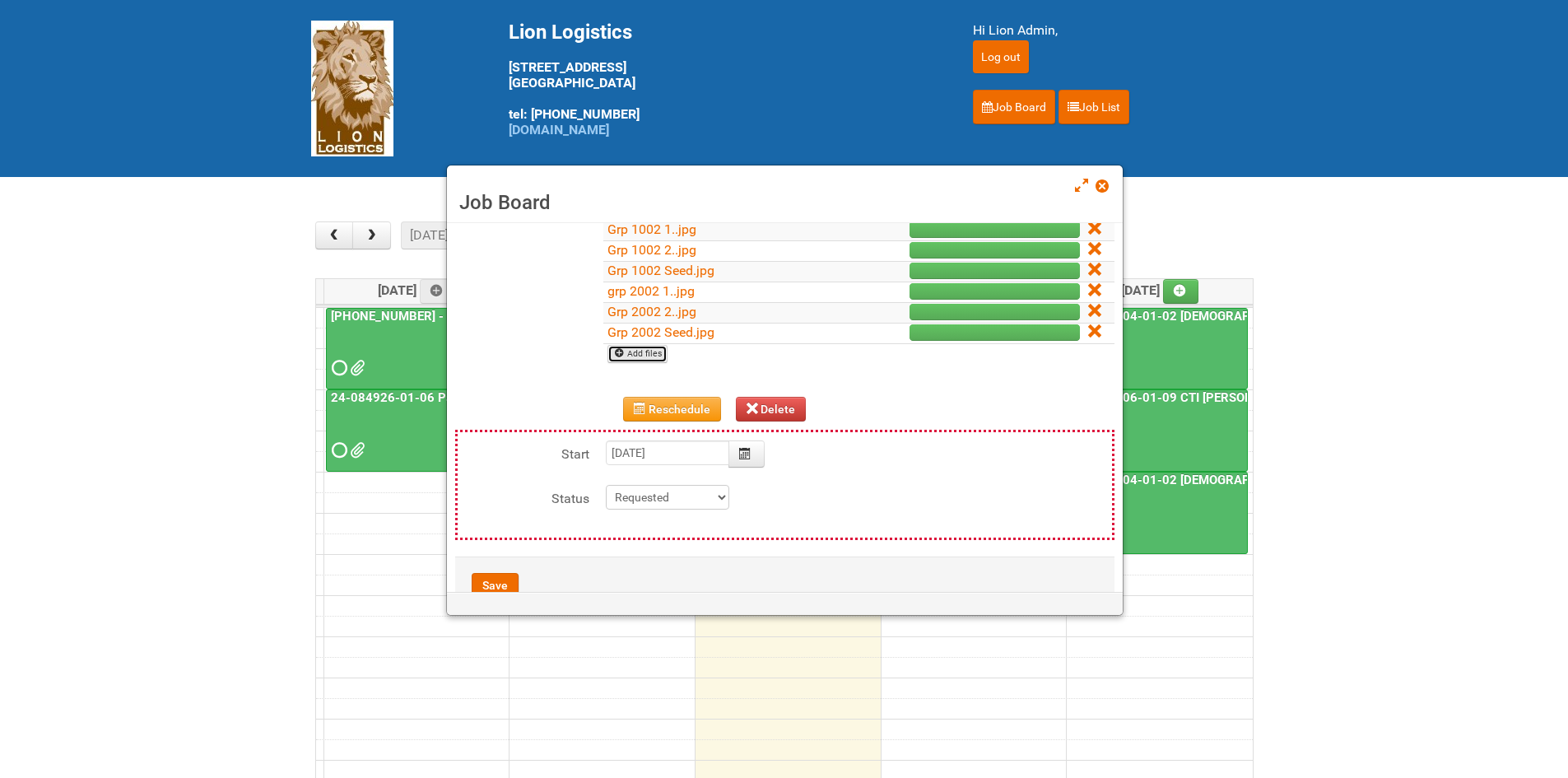
scroll to position [294, 0]
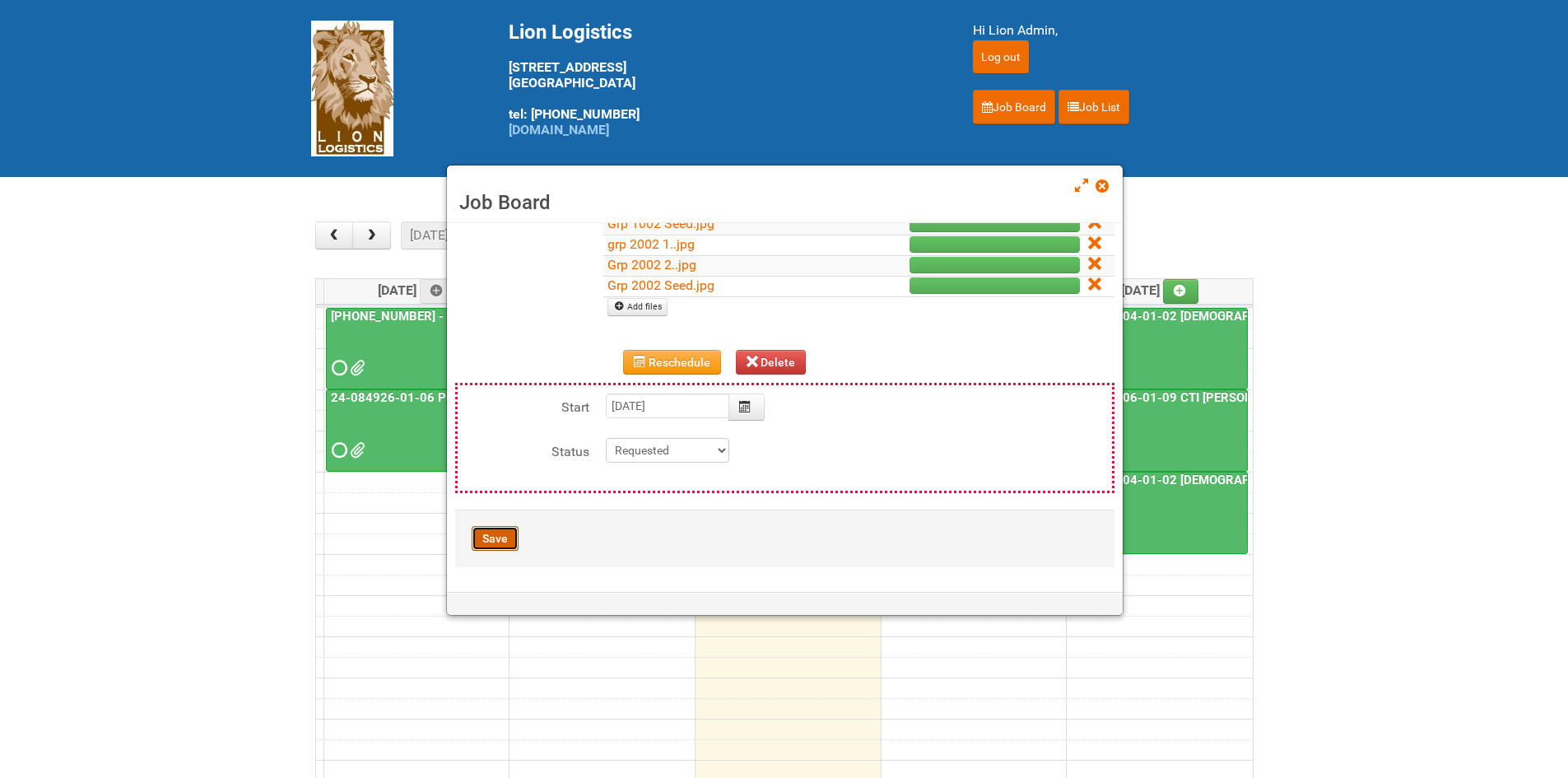
click at [499, 538] on button "Save" at bounding box center [495, 538] width 47 height 25
type input "[DATE] 11:00:00"
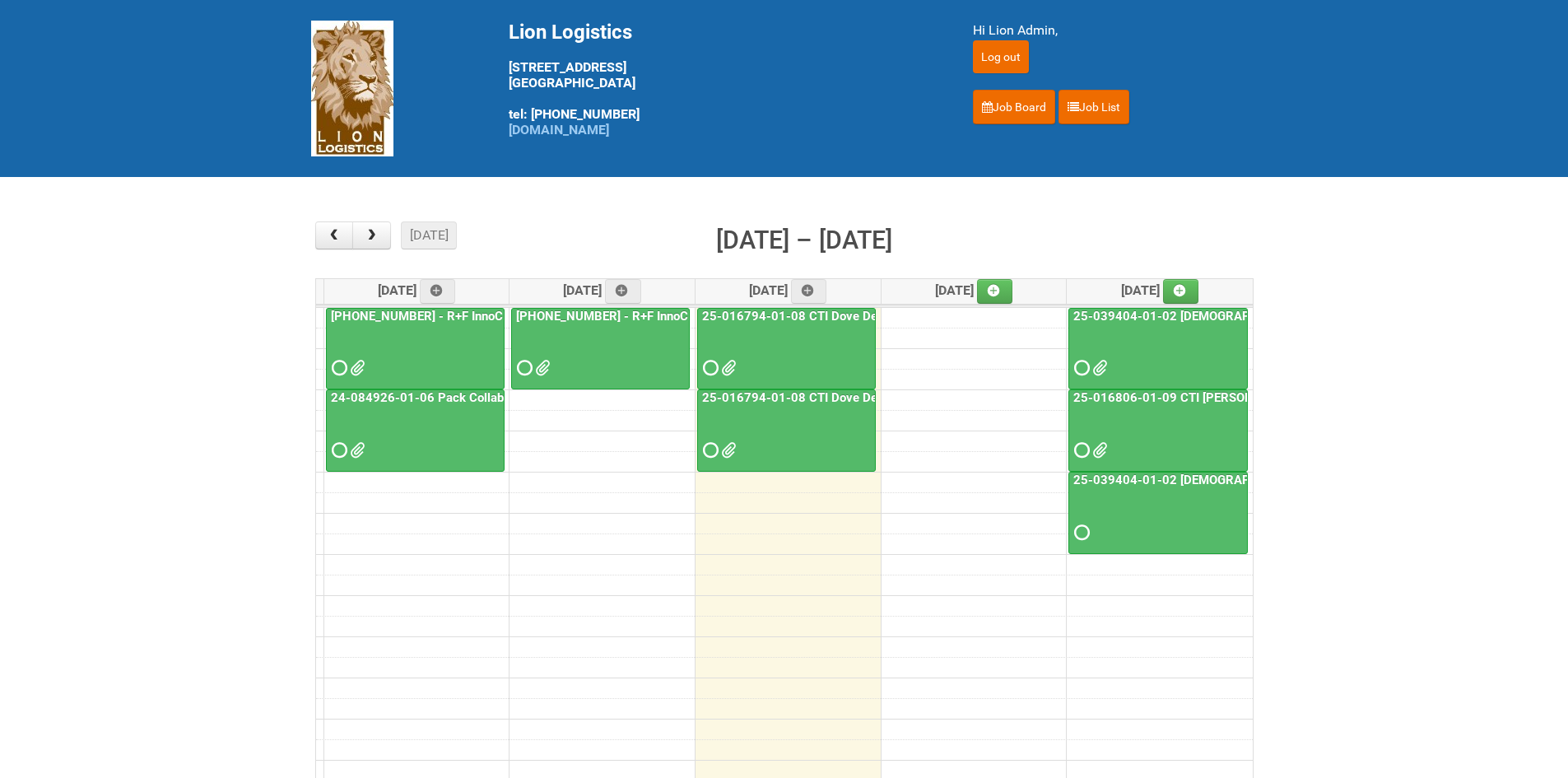
click at [721, 454] on span at bounding box center [727, 450] width 12 height 12
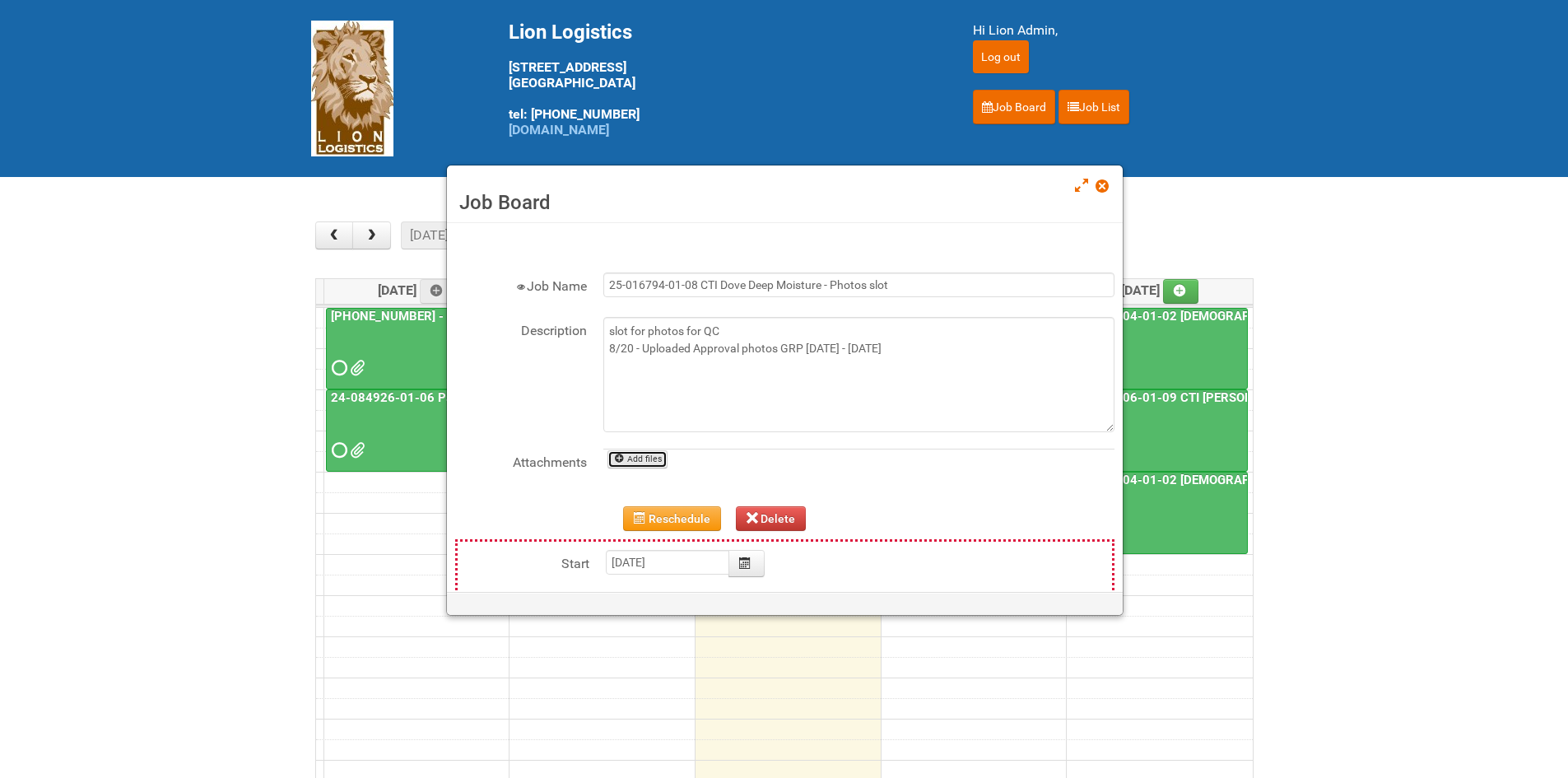
click at [663, 464] on link "Add files" at bounding box center [636, 459] width 60 height 18
type input "C:\fakepath\grp 1001 1..jpg"
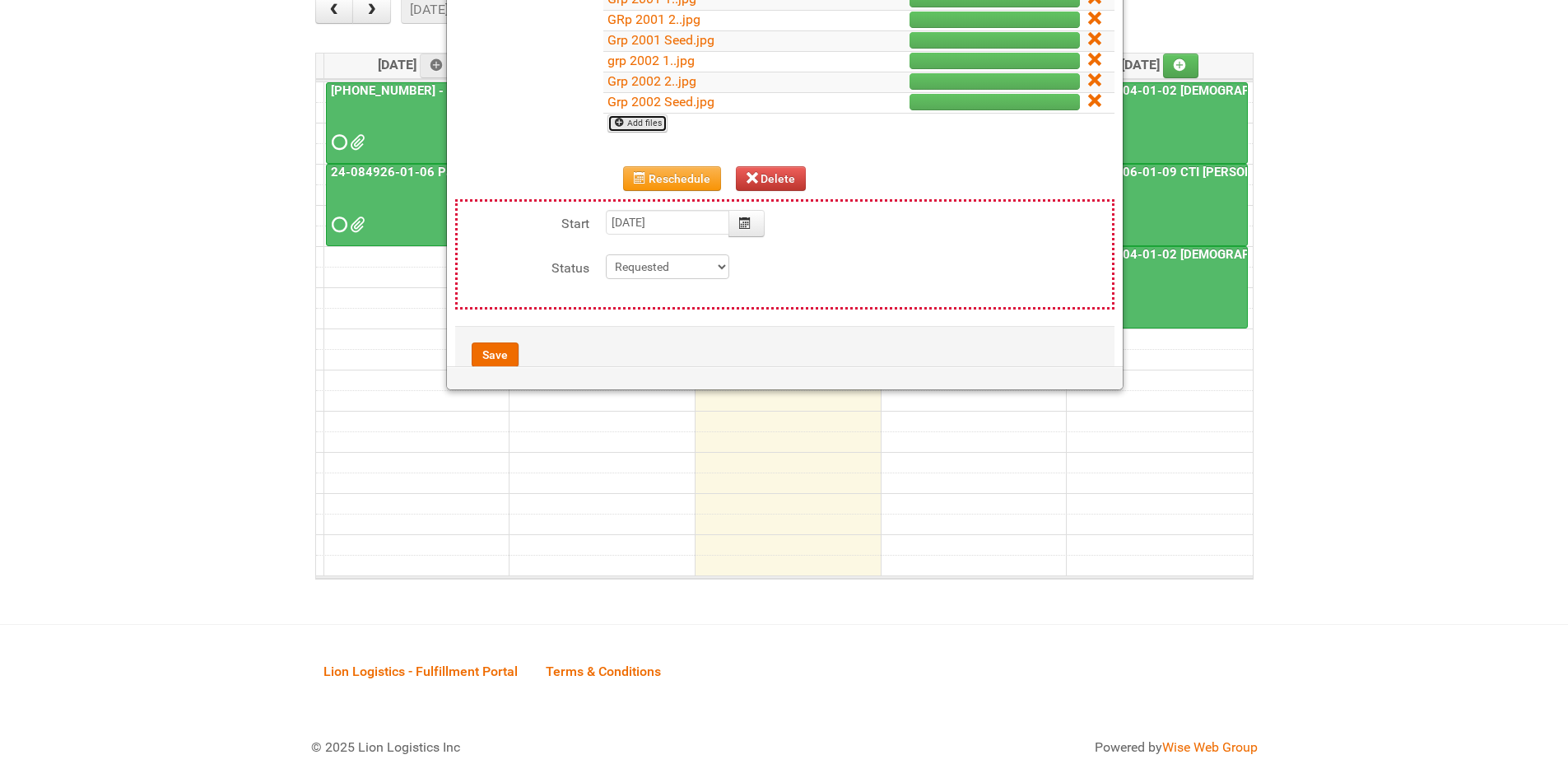
scroll to position [418, 0]
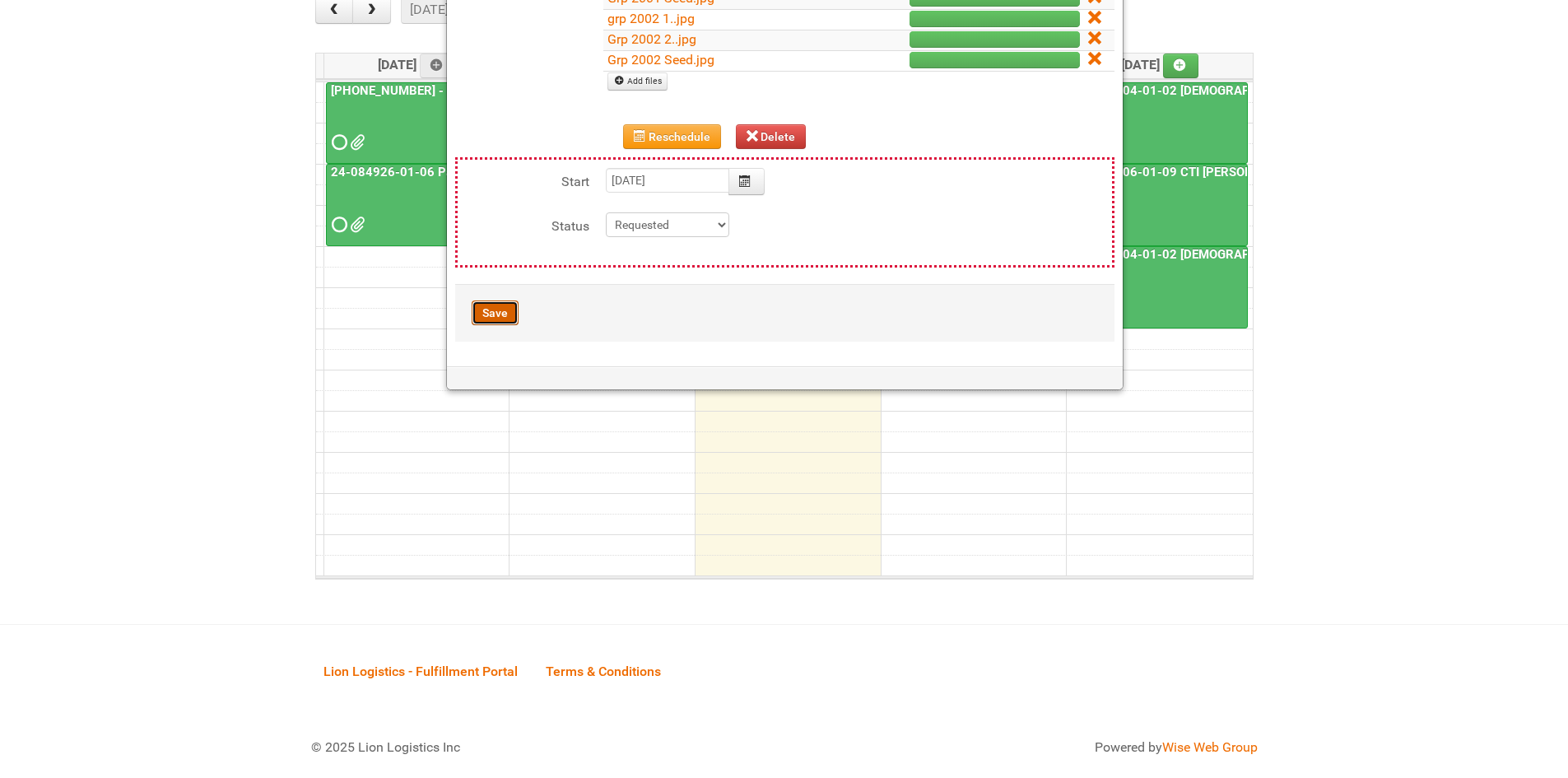
click at [498, 313] on button "Save" at bounding box center [495, 312] width 47 height 25
type input "[DATE] 11:00:00"
